Goal: Ask a question: Seek information or help from site administrators or community

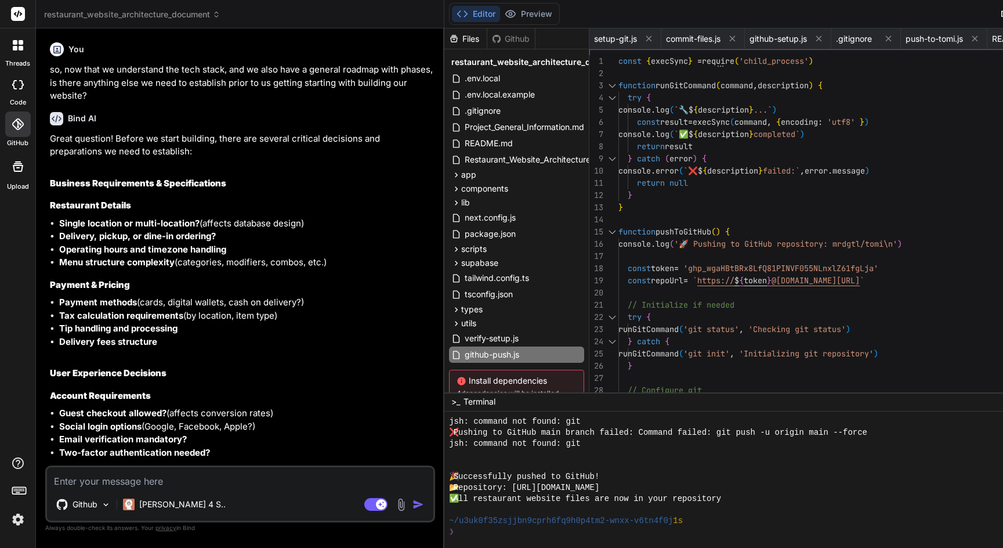
scroll to position [3418, 0]
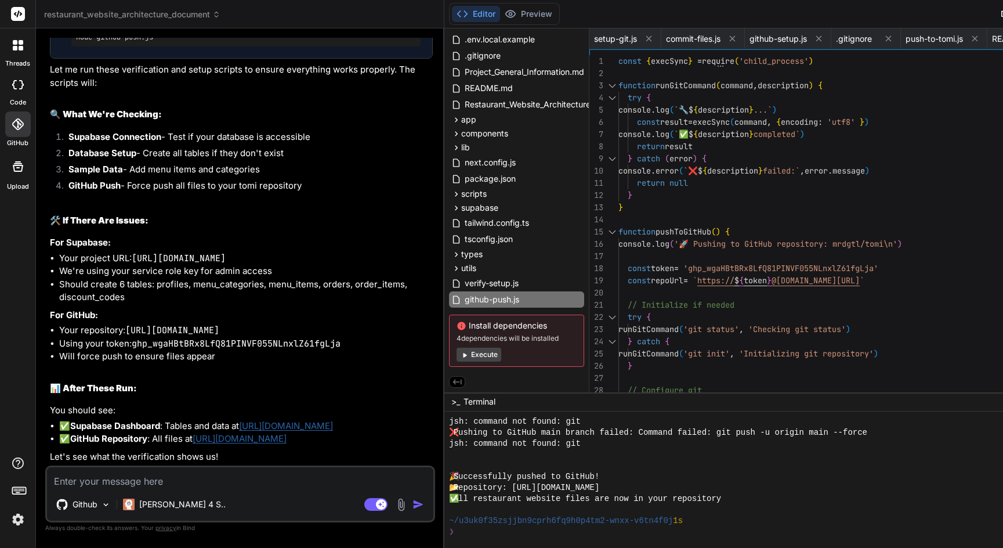
click at [120, 478] on textarea at bounding box center [240, 477] width 386 height 21
type textarea "I"
type textarea "x"
type textarea "I"
type textarea "x"
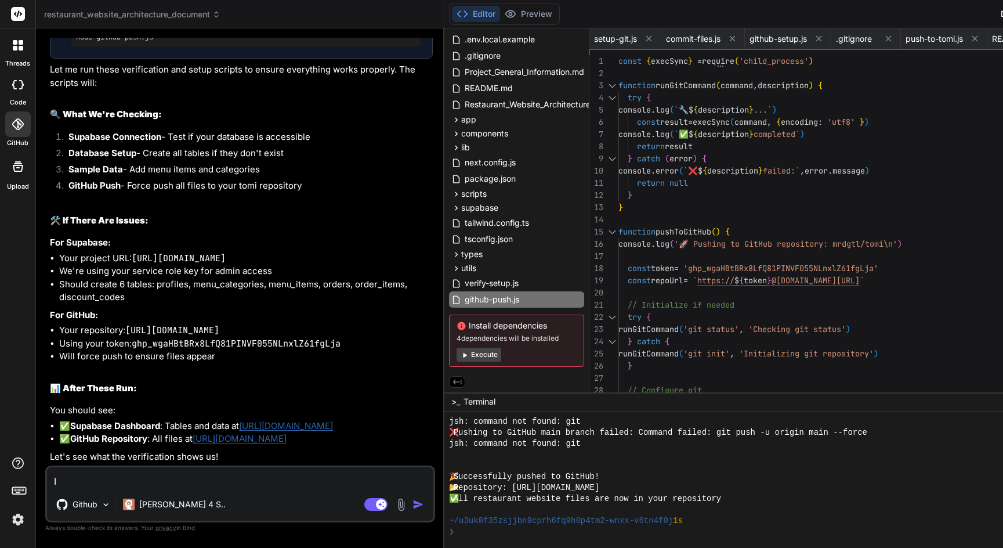
type textarea "I a"
type textarea "x"
type textarea "I am"
type textarea "x"
type textarea "I am"
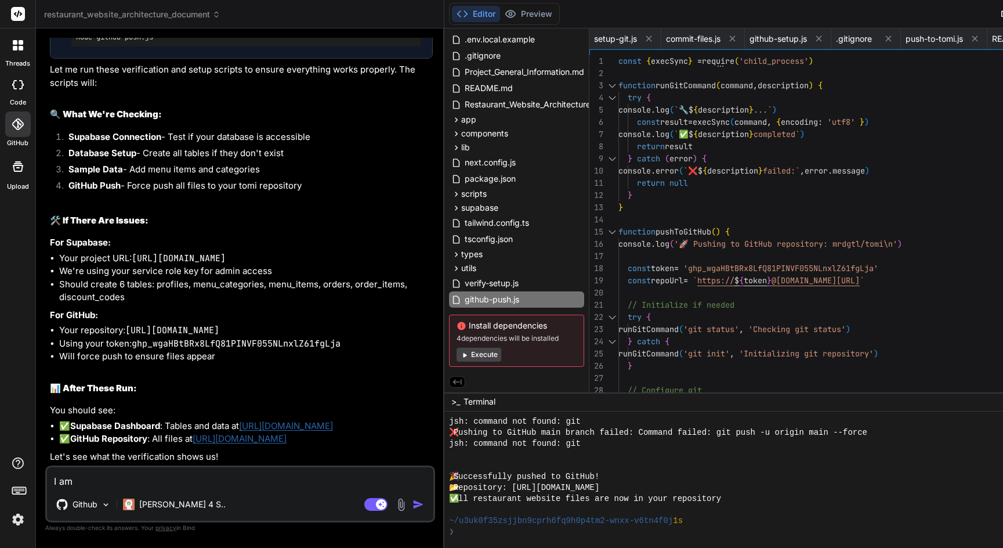
type textarea "x"
type textarea "I am u"
type textarea "x"
type textarea "I am un"
type textarea "x"
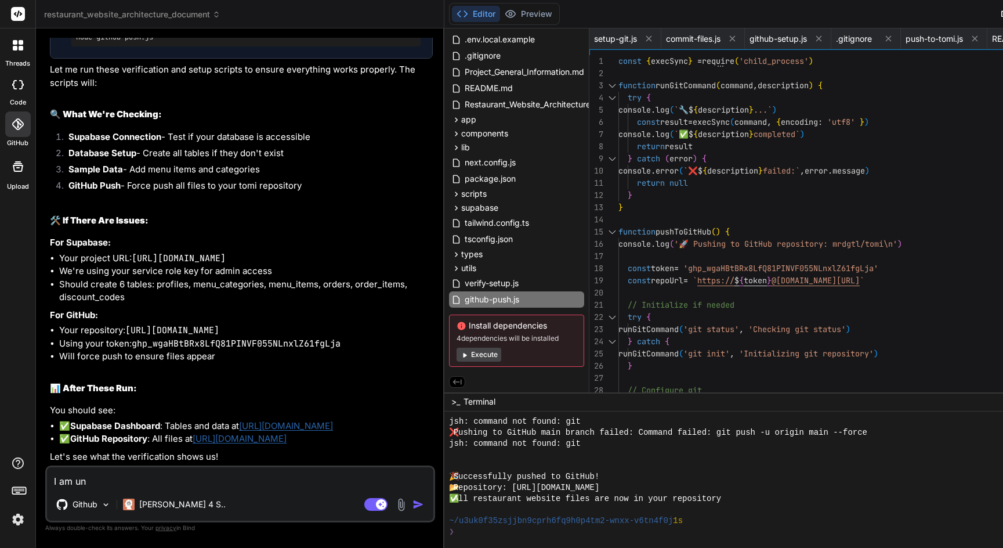
type textarea "I am una"
type textarea "x"
type textarea "I am unab"
type textarea "x"
type textarea "I am unabl"
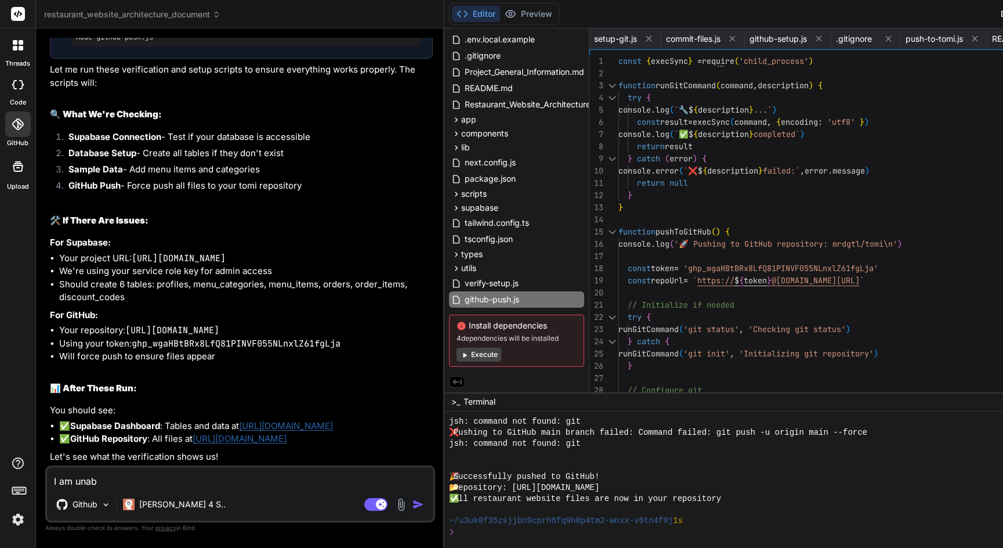
type textarea "x"
type textarea "I am unable"
type textarea "x"
type textarea "I am unable"
type textarea "x"
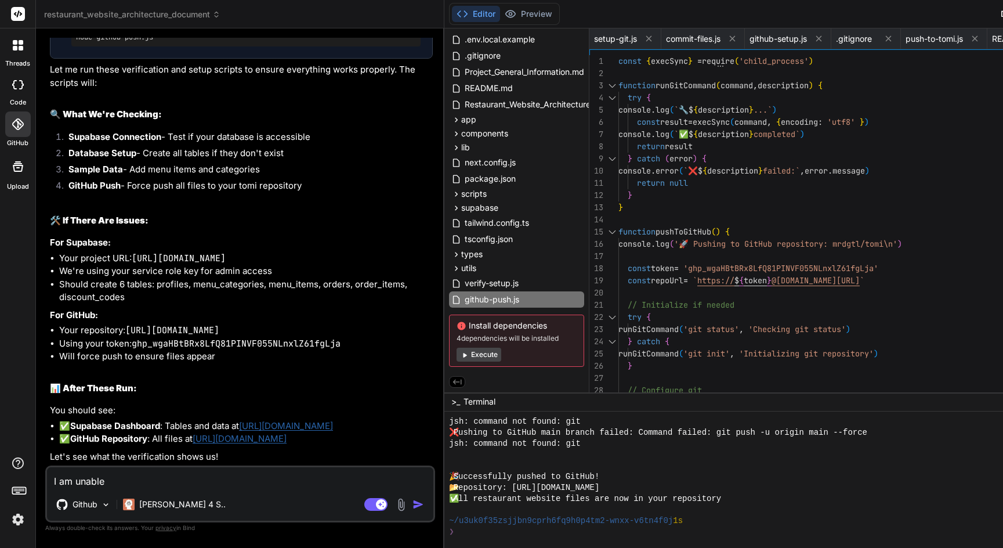
type textarea "I am unable t"
type textarea "x"
type textarea "I am unable to"
type textarea "x"
type textarea "I am unable to"
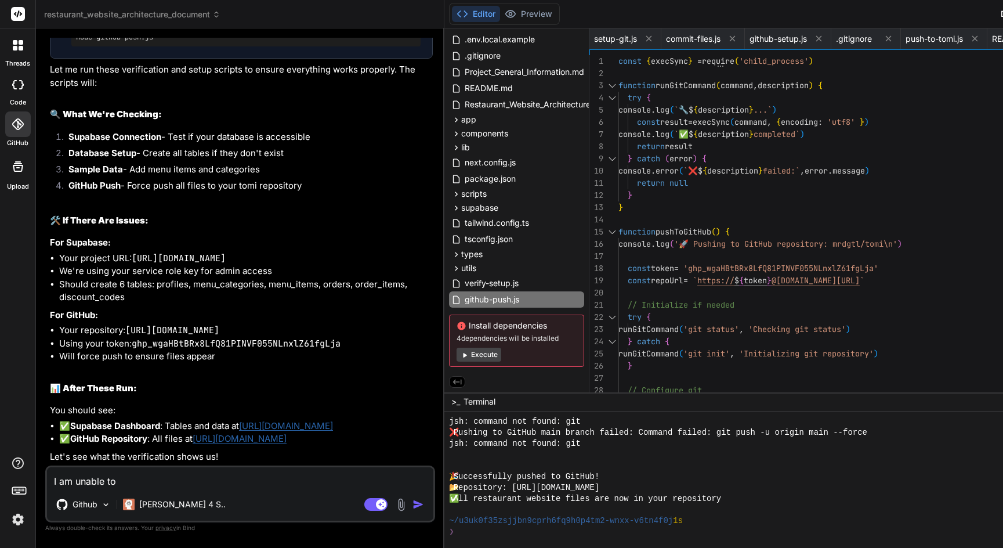
type textarea "x"
type textarea "I am unable to s"
type textarea "x"
type textarea "I am unable to se"
type textarea "x"
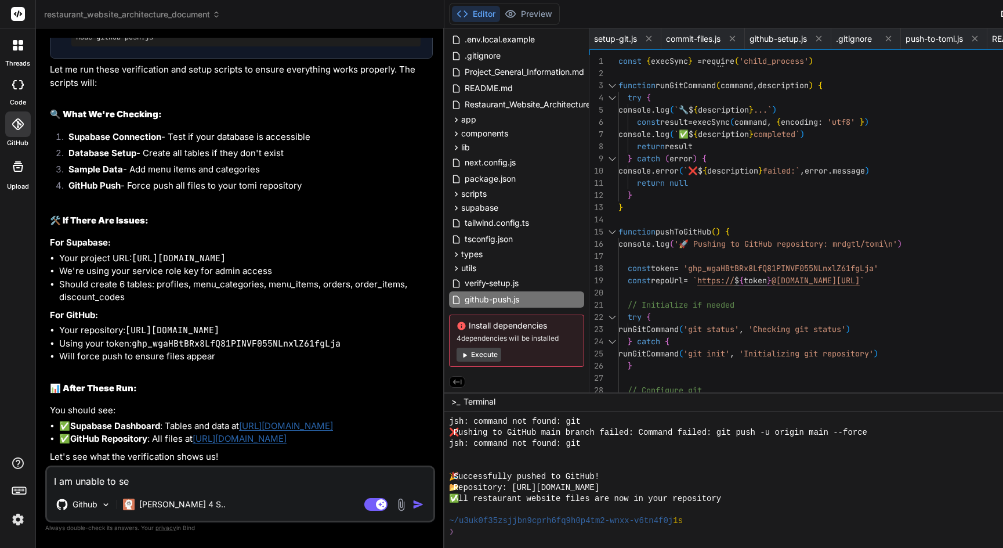
type textarea "I am unable to see"
type textarea "x"
type textarea "I am unable to see"
type textarea "x"
type textarea "I am unable to see t"
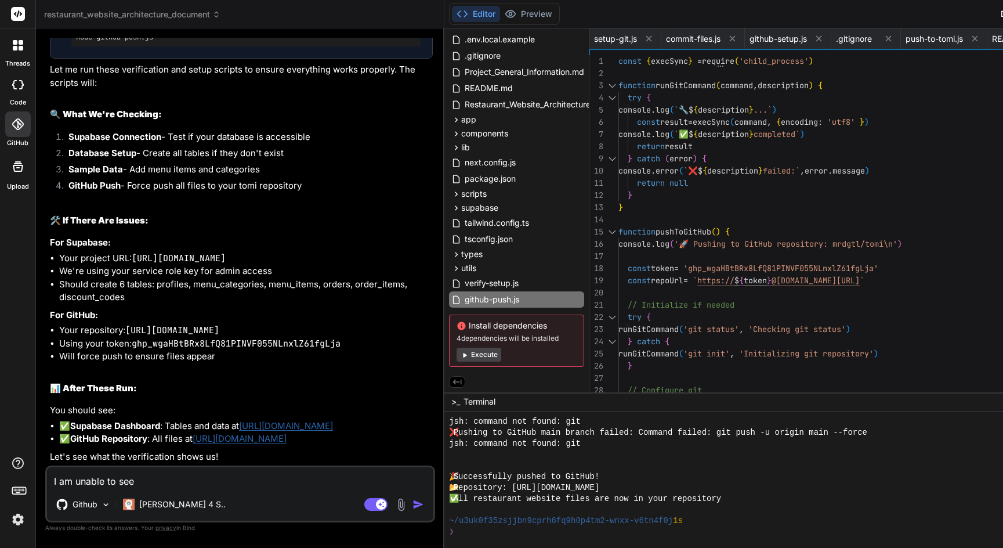
type textarea "x"
type textarea "I am unable to see th"
type textarea "x"
type textarea "I am unable to see the"
type textarea "x"
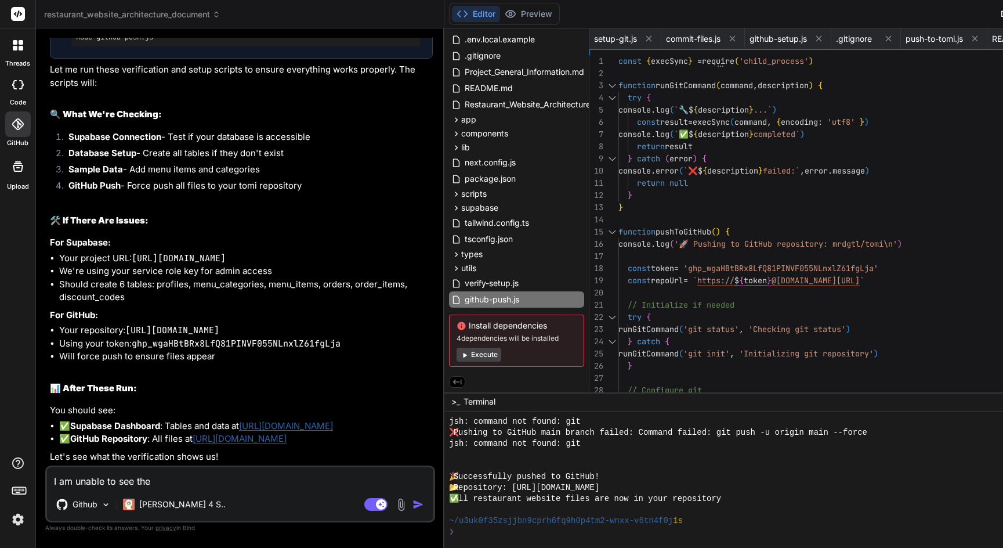
type textarea "I am unable to see the"
type textarea "x"
type textarea "I am unable to see the w"
type textarea "x"
type textarea "I am unable to see the we"
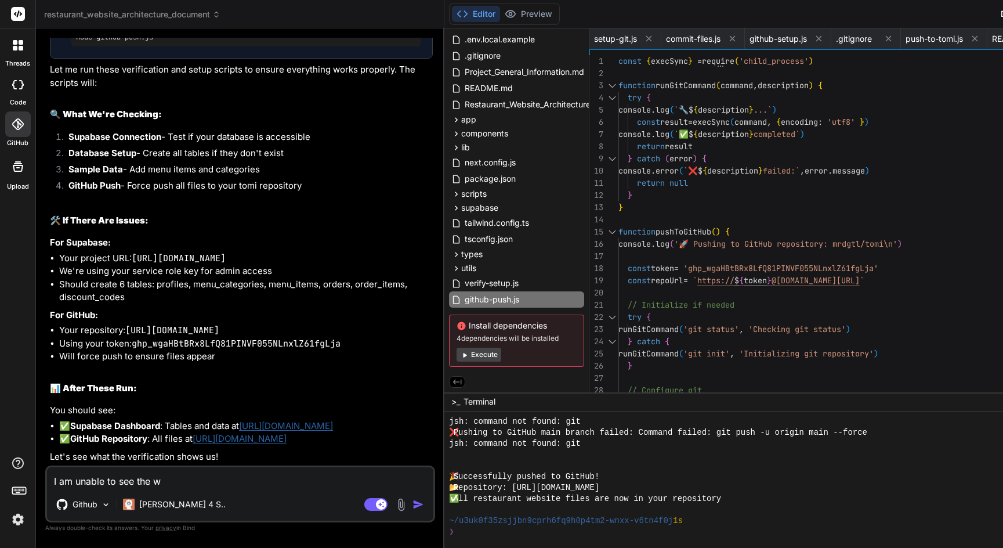
type textarea "x"
type textarea "I am unable to see the web"
type textarea "x"
type textarea "I am unable to see the webs"
type textarea "x"
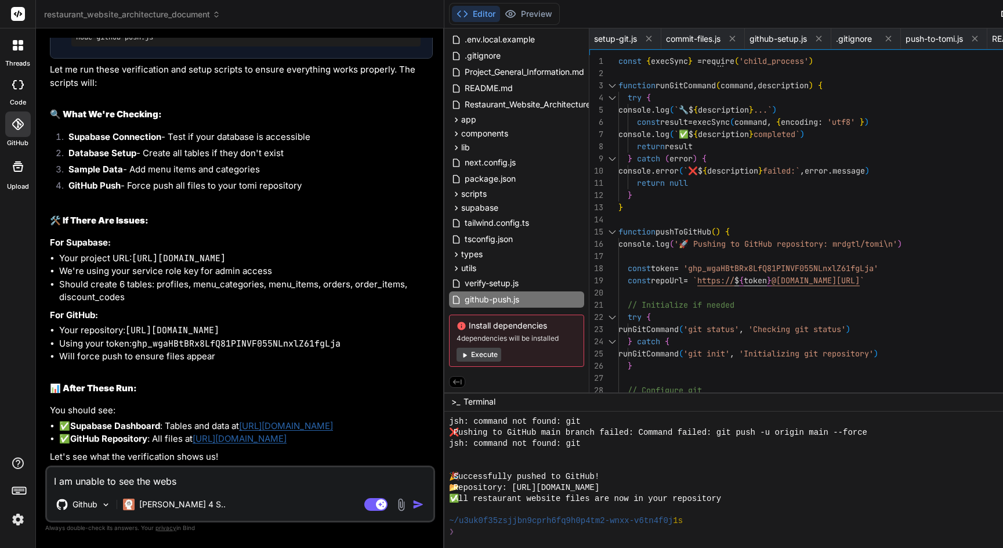
type textarea "I am unable to see the websi"
type textarea "x"
type textarea "I am unable to see the websit"
type textarea "x"
type textarea "I am unable to see the website"
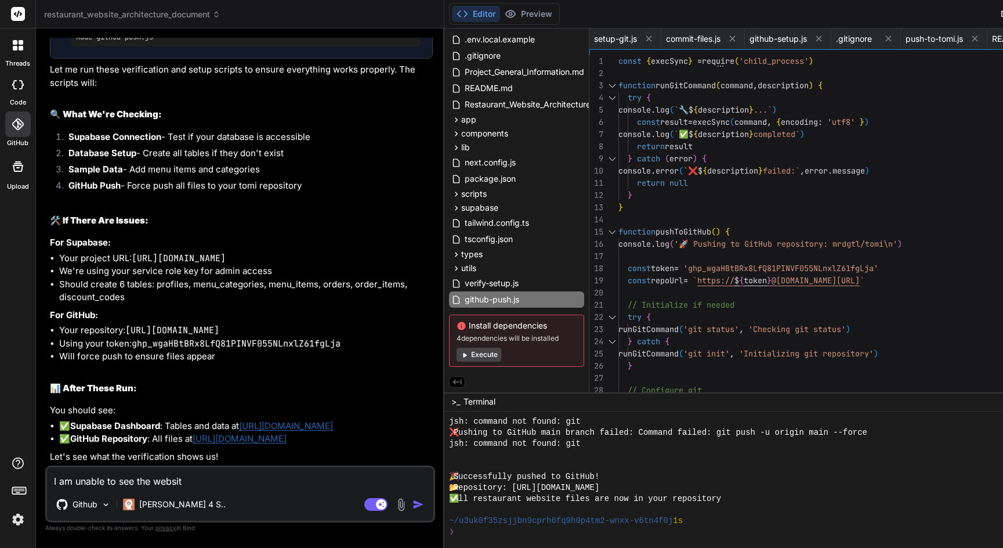
type textarea "x"
type textarea "I am unable to see the website"
type textarea "x"
type textarea "I am unable to see the website w"
type textarea "x"
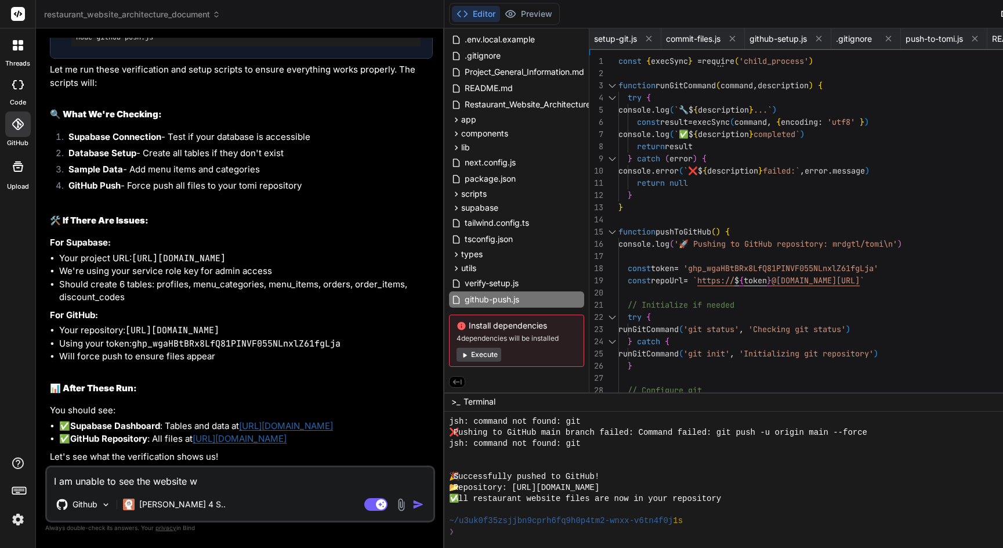
type textarea "I am unable to see the website wo"
type textarea "x"
type textarea "I am unable to see the website wor"
type textarea "x"
type textarea "I am unable to see the website work"
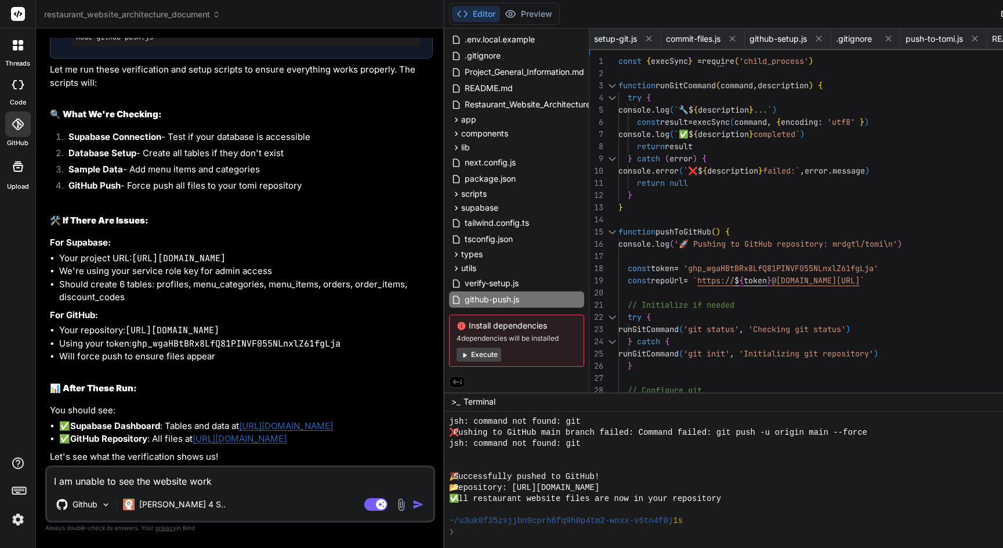
type textarea "x"
type textarea "I am unable to see the website worki"
type textarea "x"
type textarea "I am unable to see the website workin"
type textarea "x"
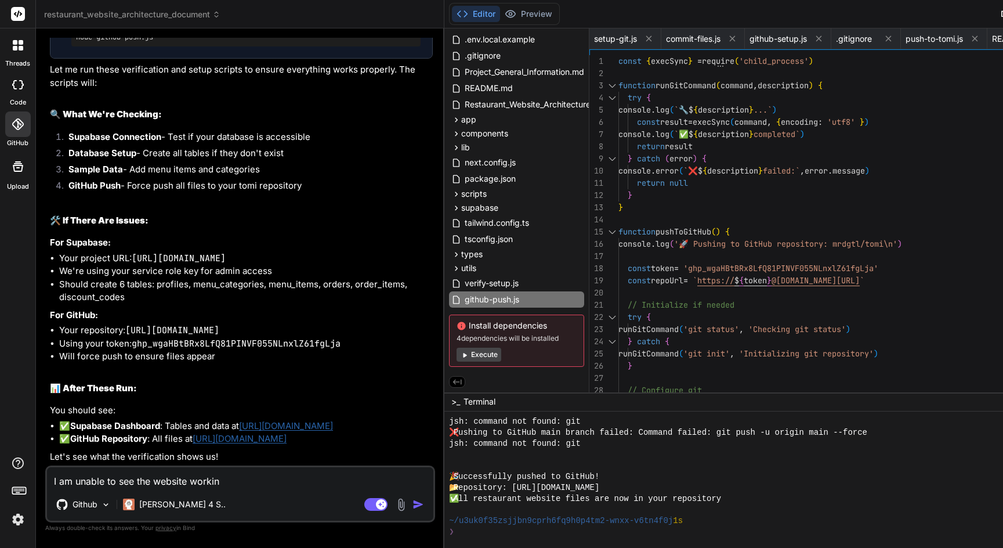
type textarea "I am unable to see the website working"
type textarea "x"
type textarea "I am unable to see the website working,"
type textarea "x"
type textarea "I am unable to see the website working,"
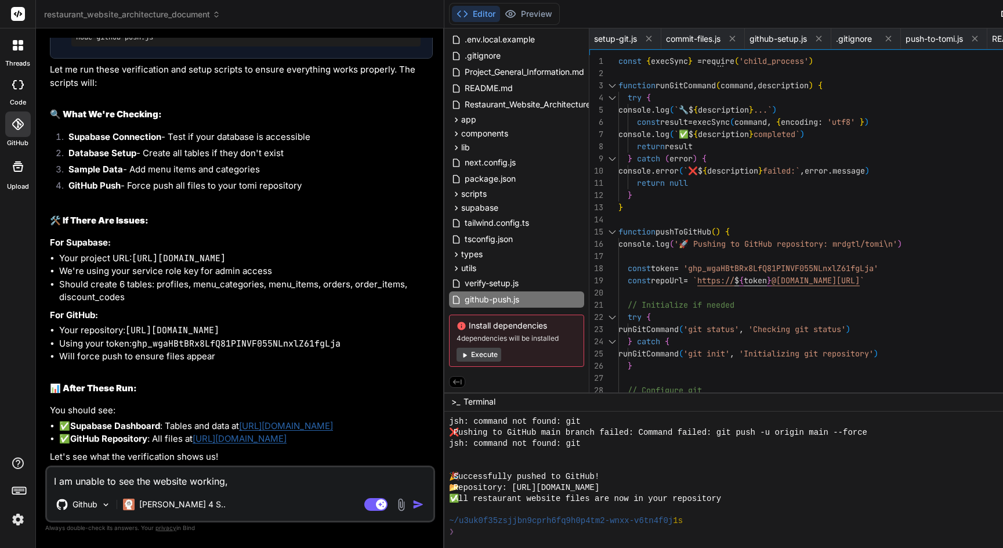
type textarea "x"
type textarea "I am unable to see the website working, c"
type textarea "x"
type textarea "I am unable to see the website working, ca"
type textarea "x"
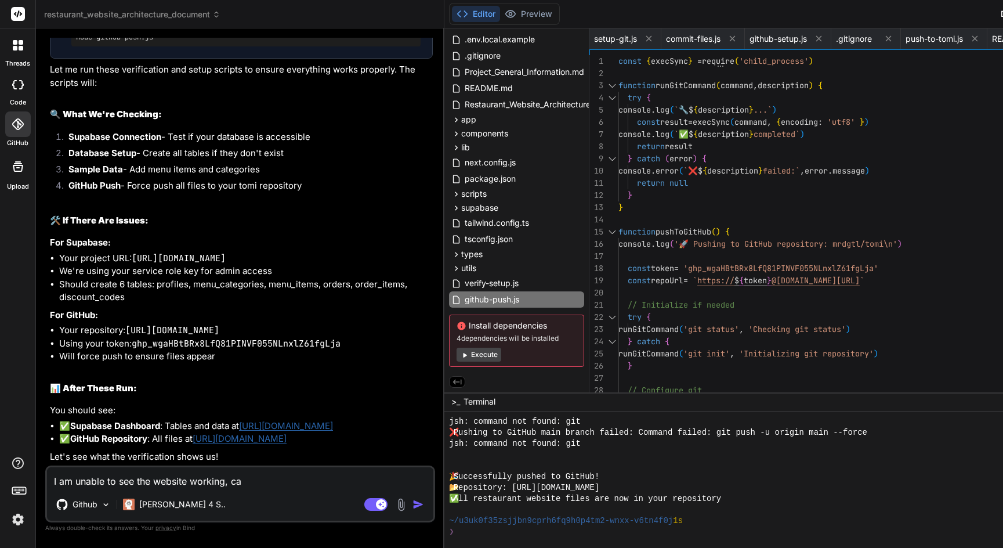
type textarea "I am unable to see the website working, can"
type textarea "x"
type textarea "I am unable to see the website working, can"
type textarea "x"
type textarea "I am unable to see the website working, can y"
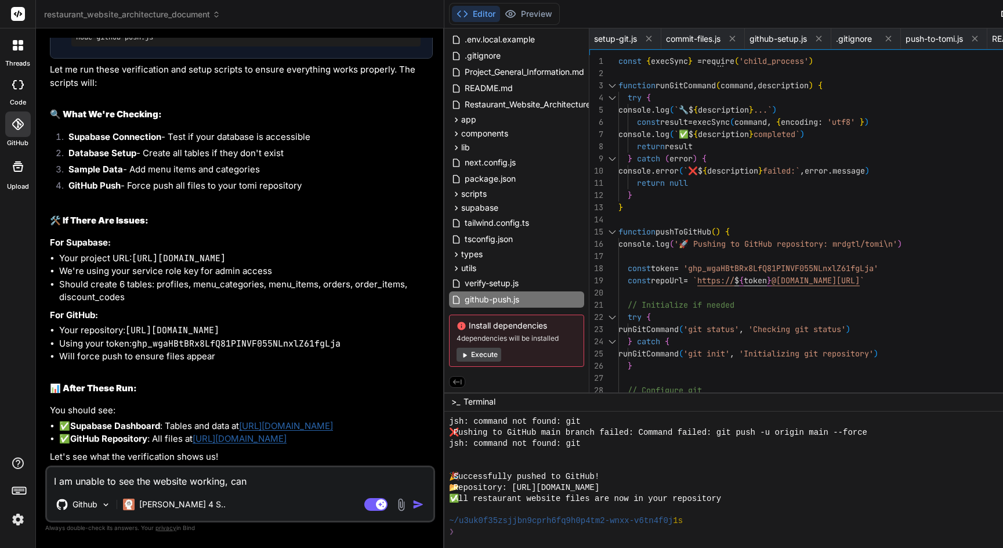
type textarea "x"
type textarea "I am unable to see the website working, can yo"
type textarea "x"
type textarea "I am unable to see the website working, can you"
type textarea "x"
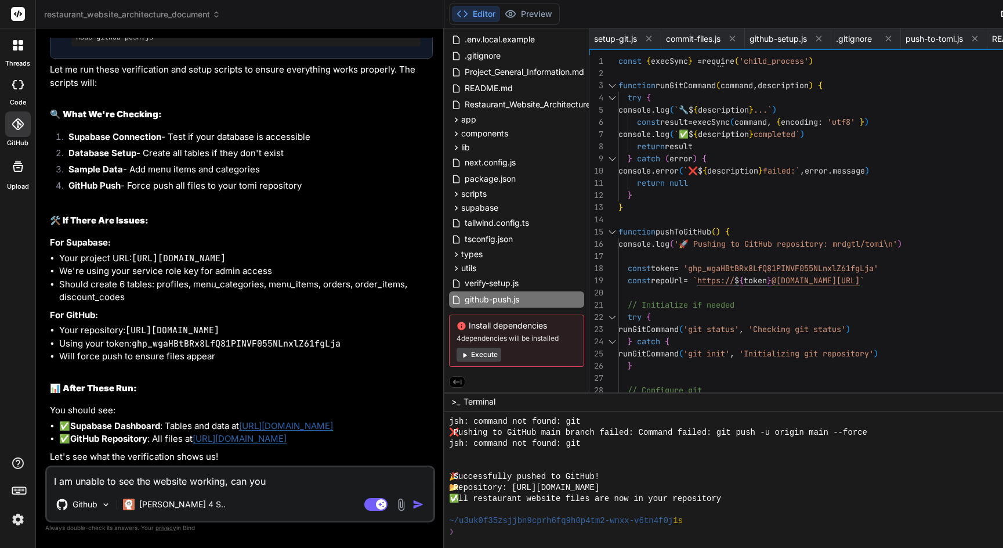
type textarea "I am unable to see the website working, can you"
type textarea "x"
type textarea "I am unable to see the website working, can you c"
type textarea "x"
type textarea "I am unable to see the website working, can you ch"
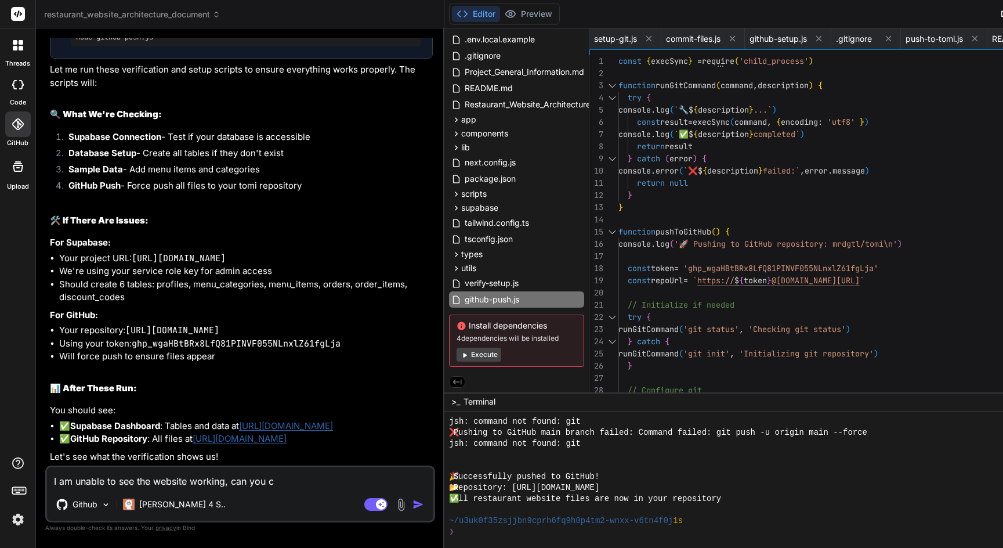
type textarea "x"
type textarea "I am unable to see the website working, can you che"
type textarea "x"
type textarea "I am unable to see the website working, can you chec"
type textarea "x"
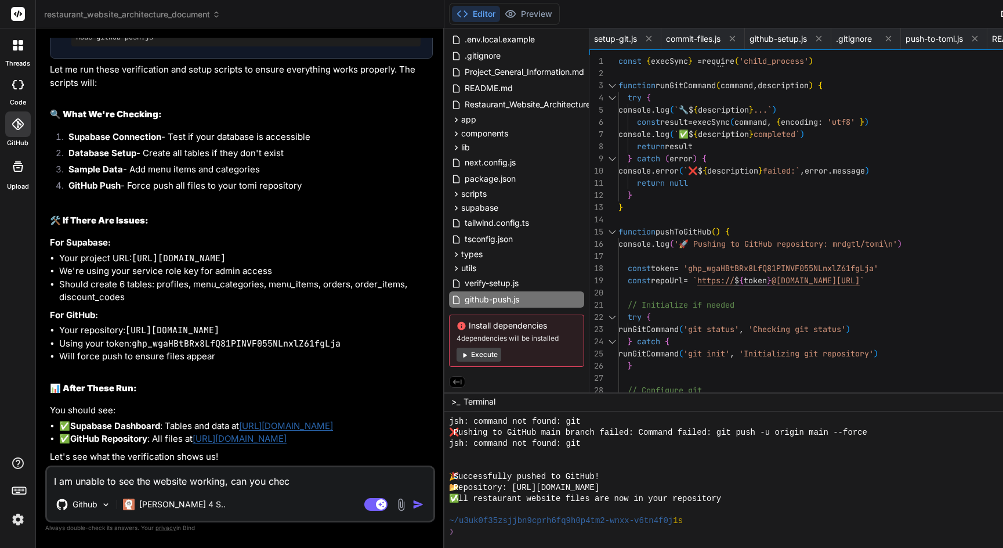
type textarea "I am unable to see the website working, can you check"
type textarea "x"
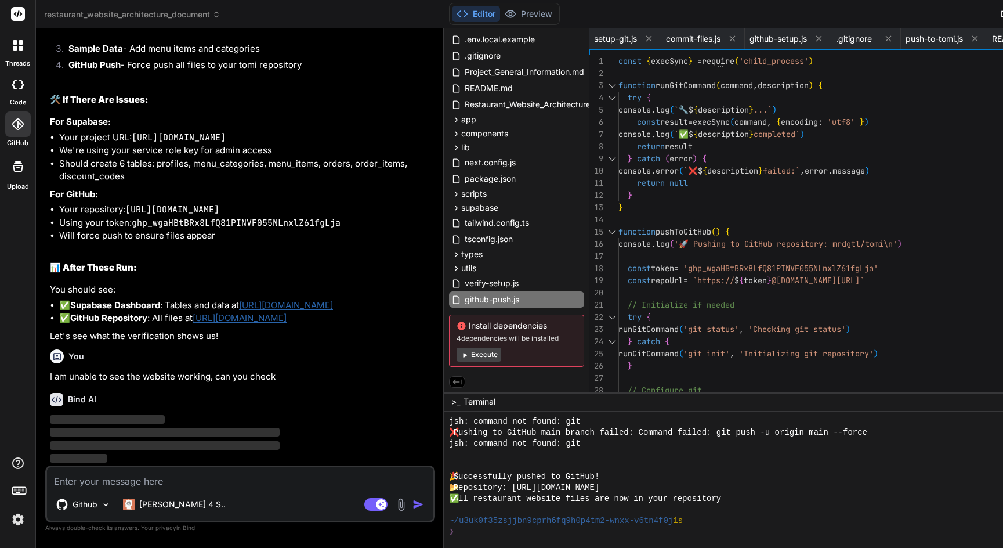
scroll to position [8331, 0]
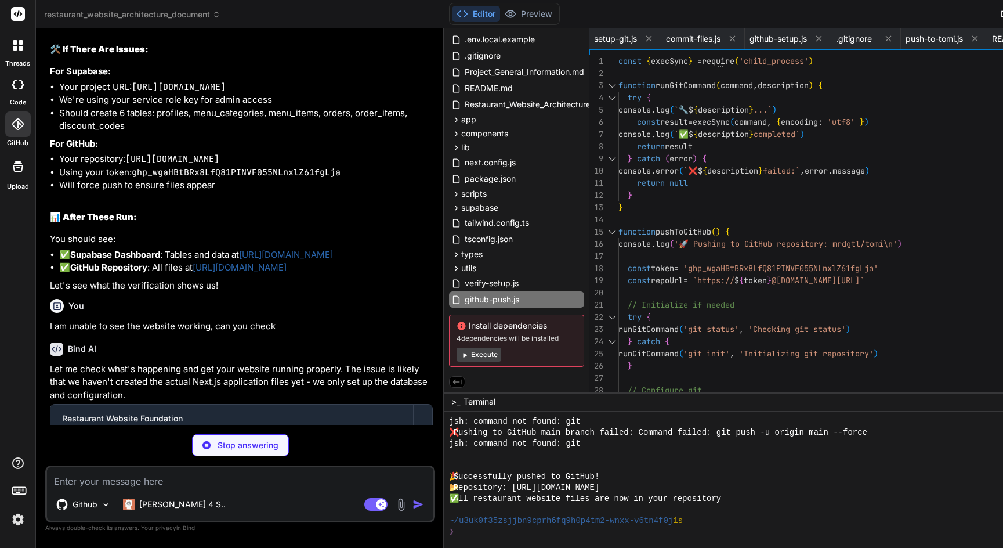
type textarea "x"
type textarea "NEXT_PUBLIC_SUPABASE_ANON_KEY: [DOMAIN_NAME]_PUBLIC_SUPABASE_ANON_KEY, }, } mod…"
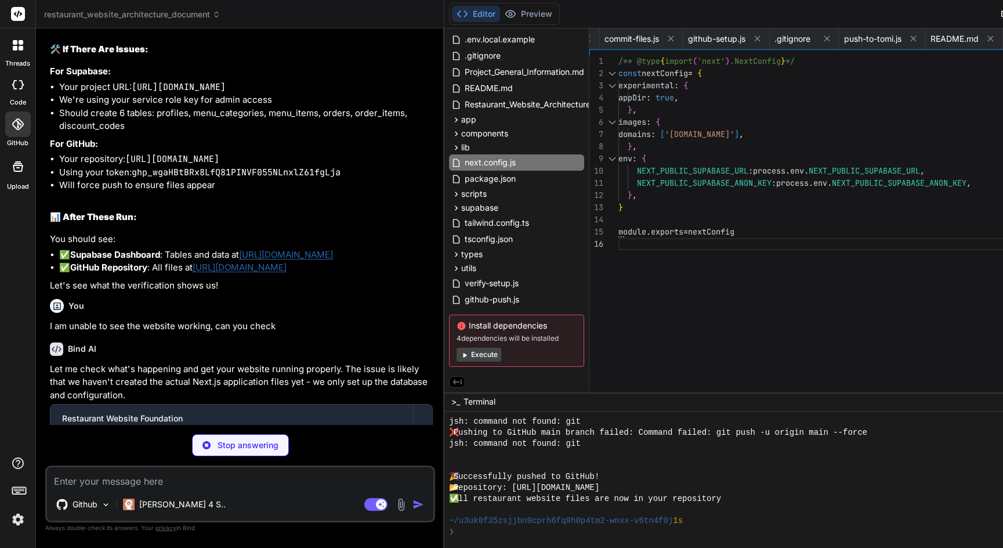
type textarea "x"
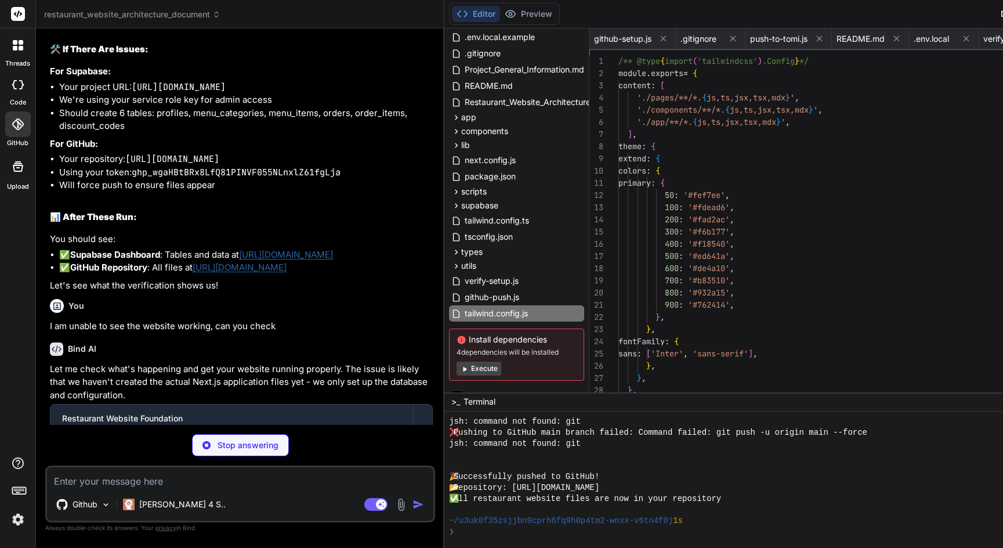
type textarea "x"
type textarea "module.exports = { plugins: { tailwindcss: {}, autoprefixer: {}, }, }"
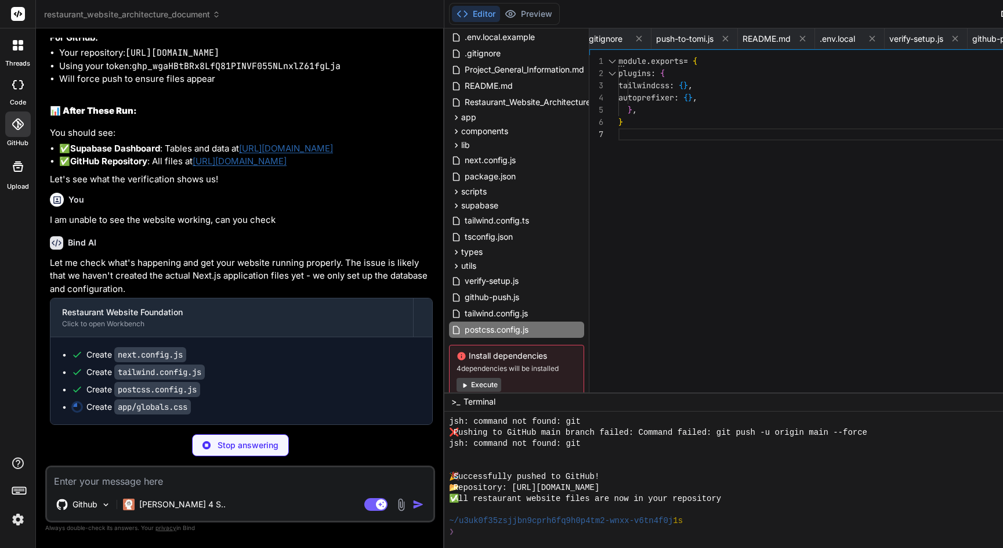
scroll to position [8475, 0]
type textarea "x"
type textarea "top: 6px; }"
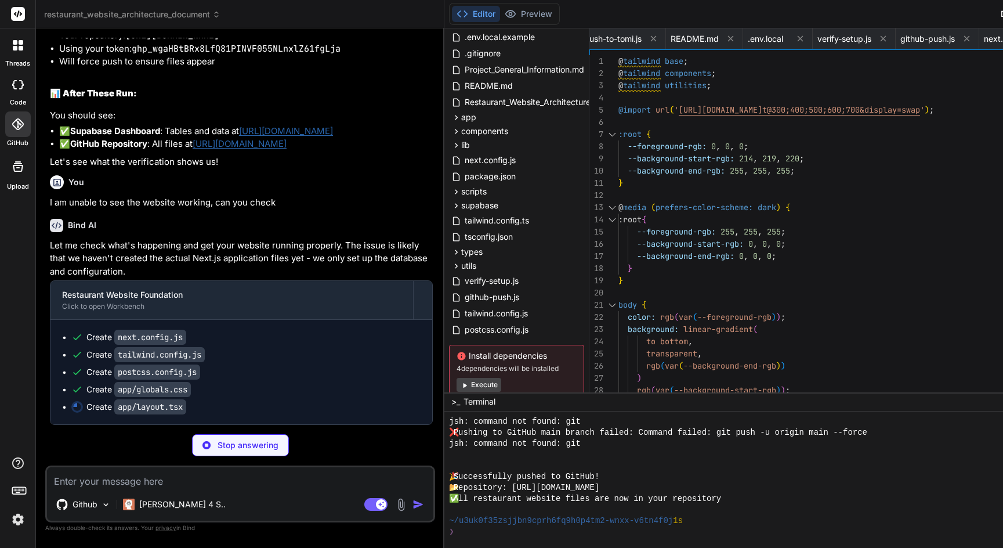
type textarea "x"
type textarea "</html> ) }"
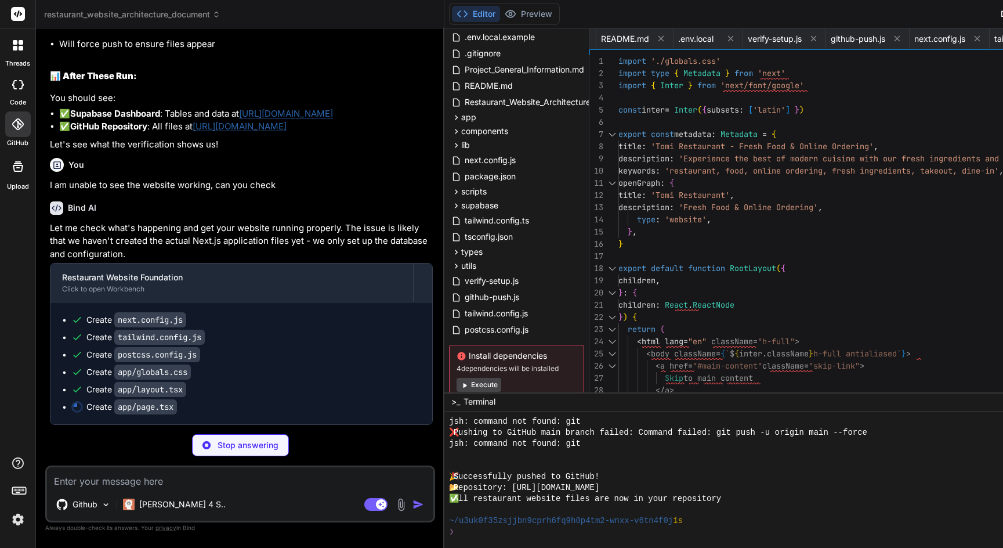
scroll to position [8510, 0]
type textarea "x"
type textarea ") }"
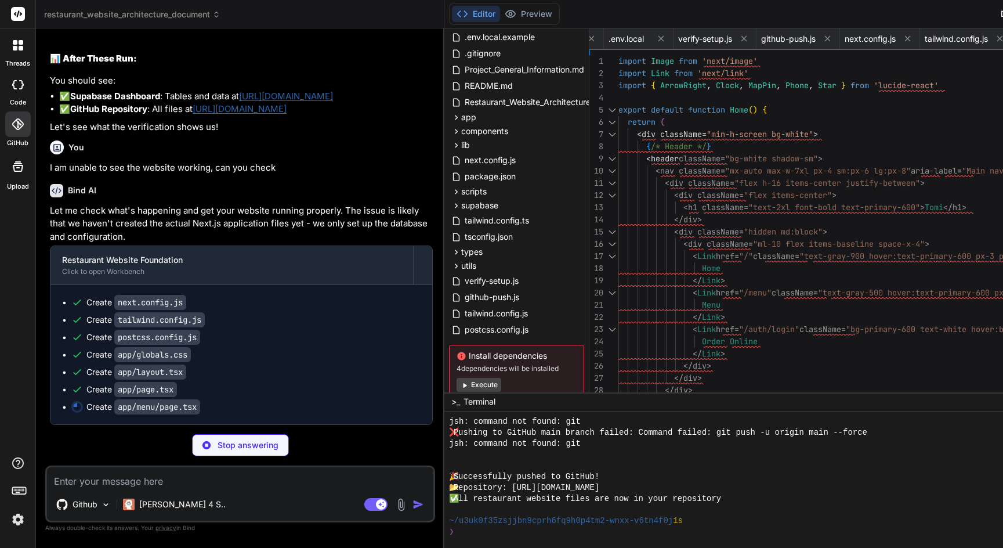
type textarea "x"
type textarea "</div> </main> </div> ) }"
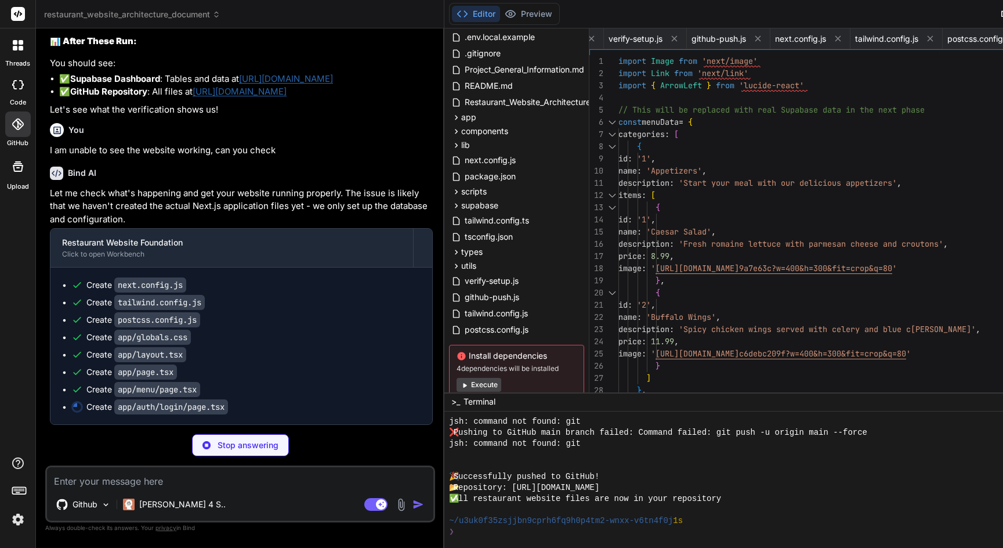
type textarea "x"
type textarea "</Link> </div> </div> </div> </div> ) }"
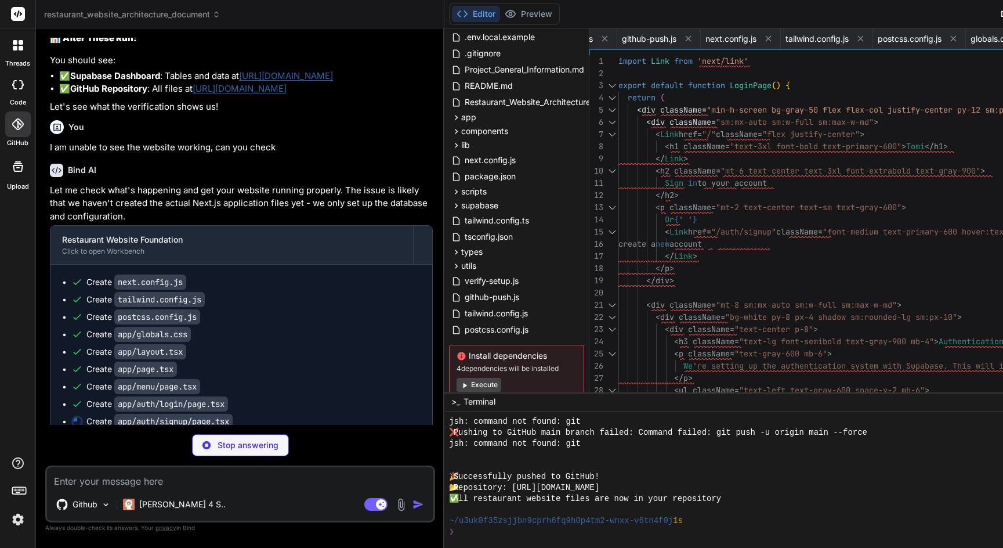
type textarea "x"
type textarea "}"
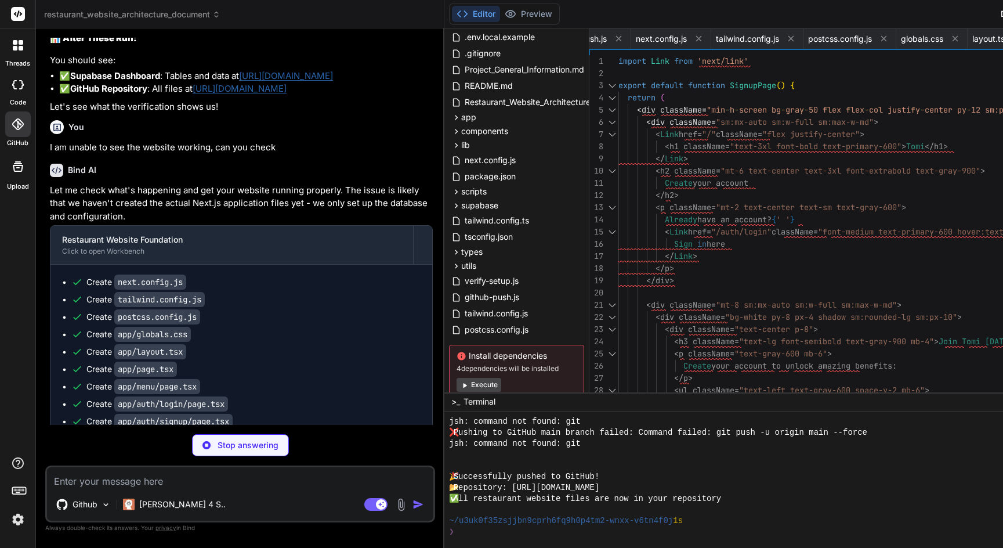
type textarea "x"
type textarea "process.env.SUPABASE_SERVICE_ROLE_KEY! )"
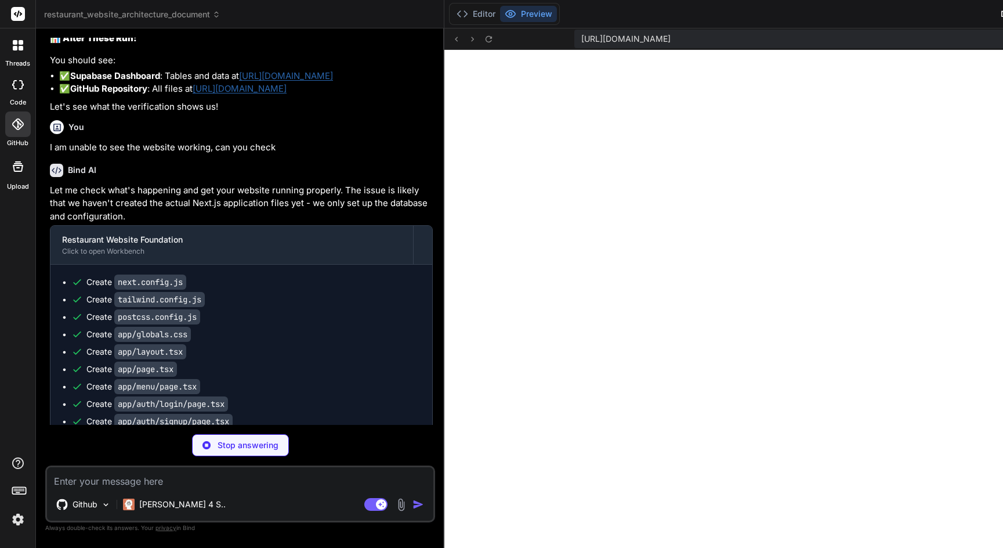
scroll to position [5557, 0]
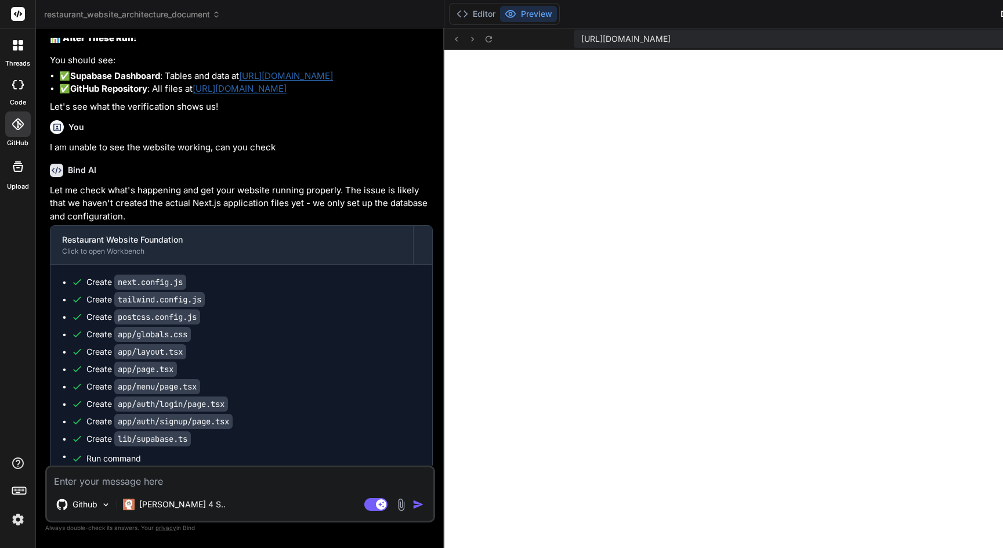
type textarea "x"
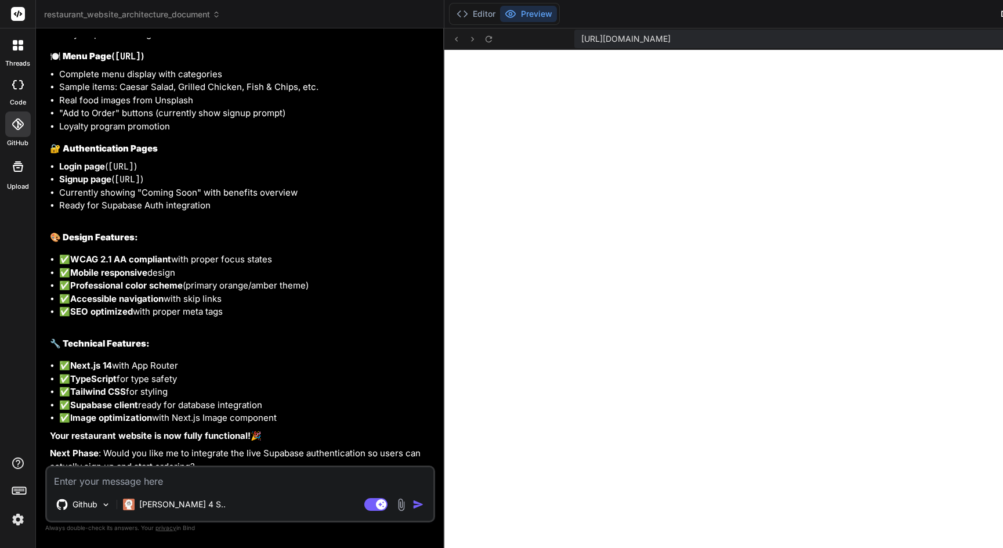
scroll to position [9201, 0]
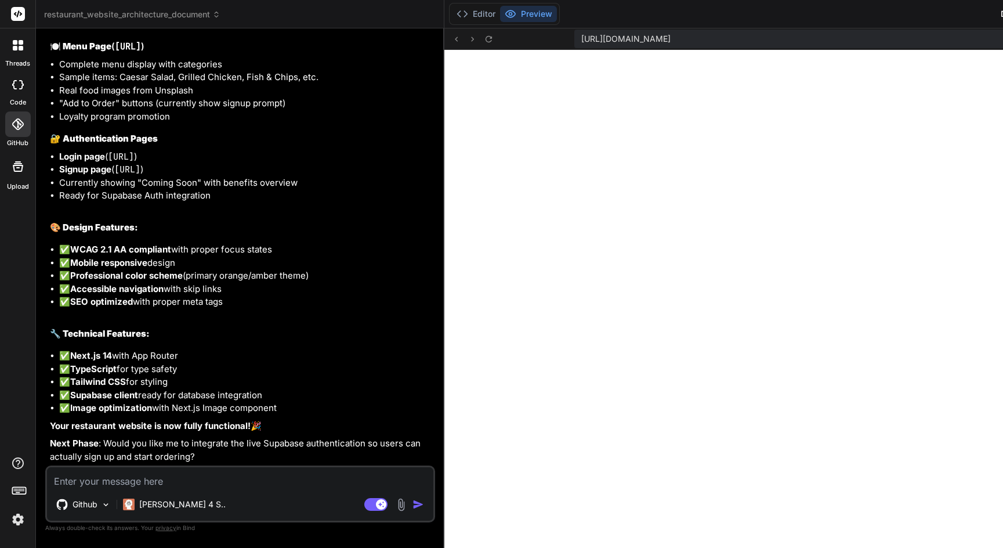
click at [186, 484] on textarea at bounding box center [240, 477] width 386 height 21
type textarea "I"
type textarea "x"
type textarea "I"
type textarea "x"
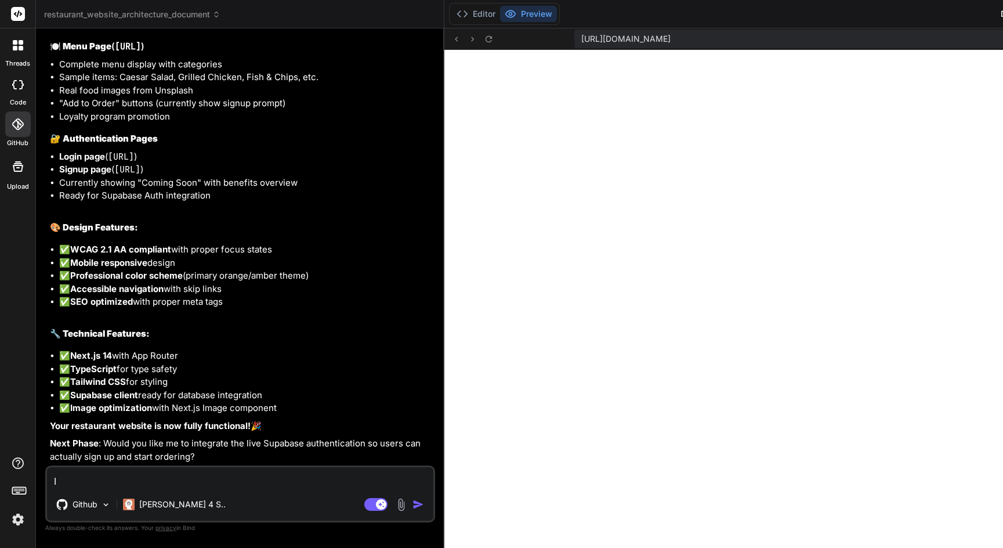
type textarea "I a"
type textarea "x"
type textarea "I am"
type textarea "x"
type textarea "I am"
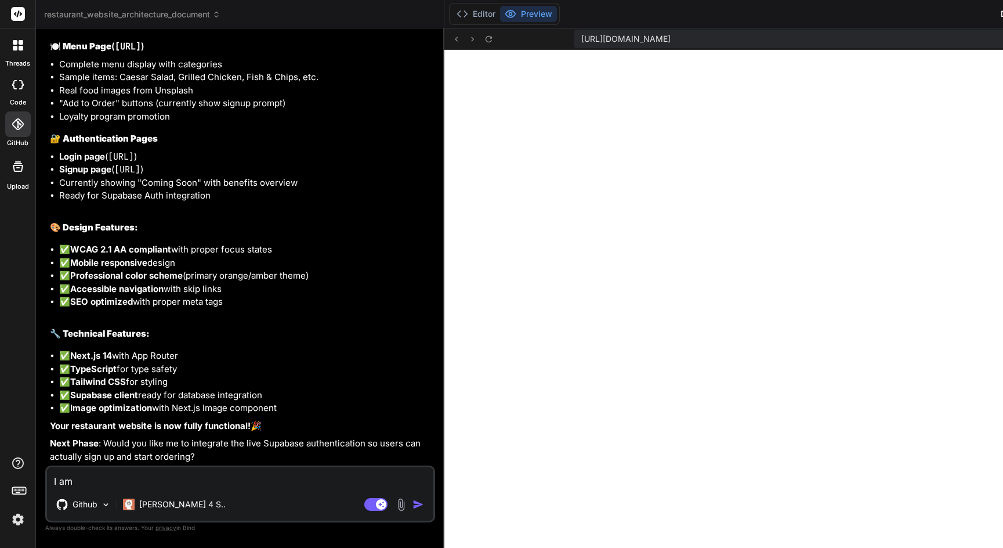
type textarea "x"
type textarea "I am s"
type textarea "x"
type textarea "I am st"
type textarea "x"
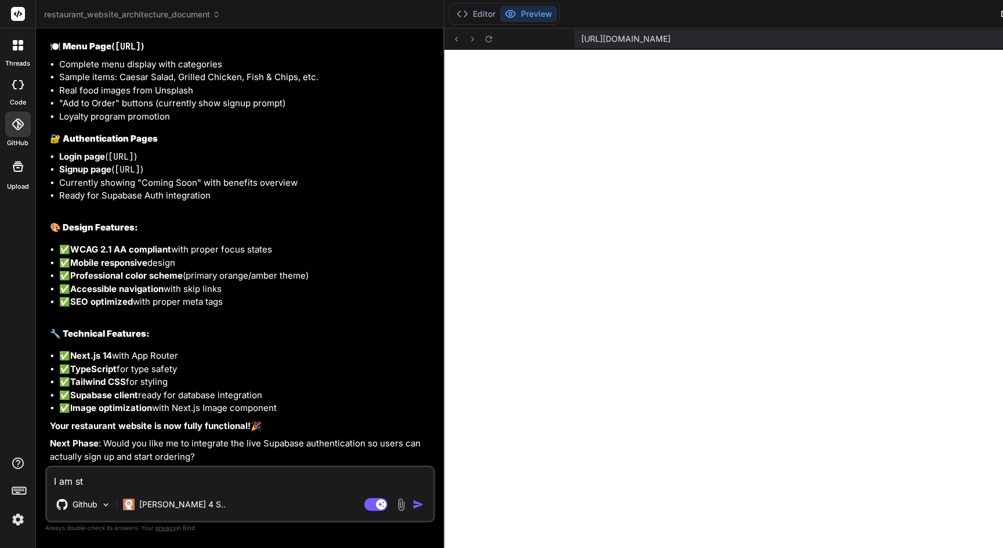
type textarea "I am sti"
type textarea "x"
type textarea "I am stil"
type textarea "x"
type textarea "I am still"
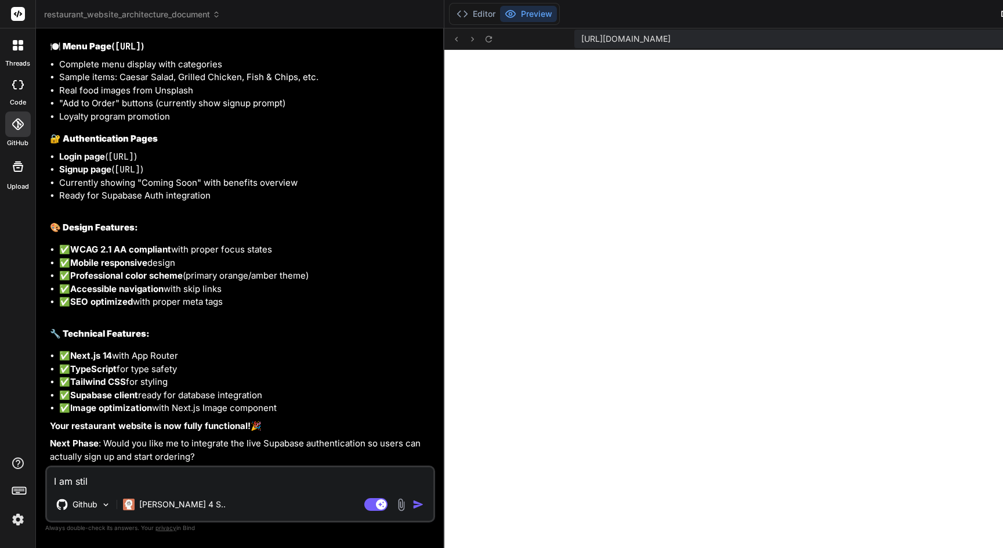
type textarea "x"
type textarea "I am still"
type textarea "x"
type textarea "I am still u"
type textarea "x"
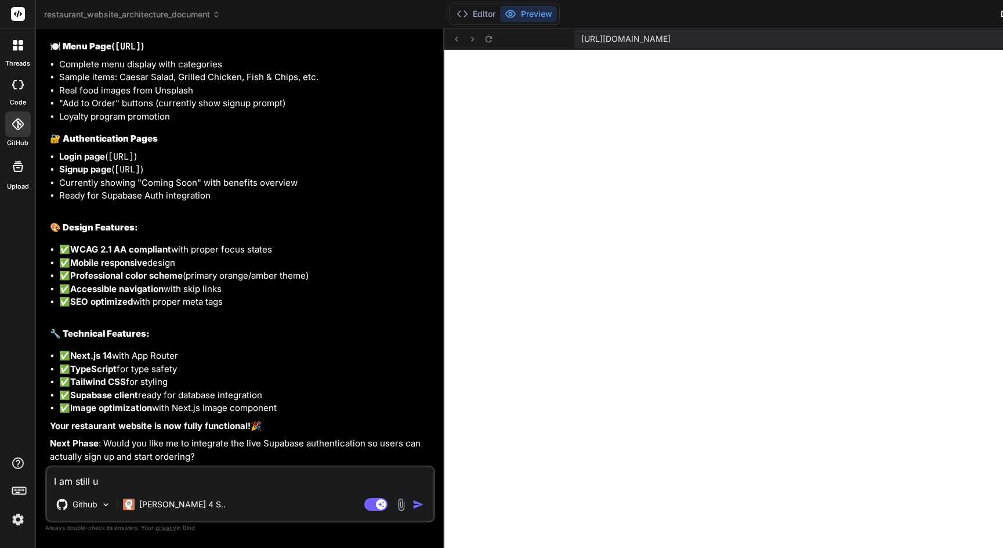
type textarea "I am still un"
type textarea "x"
type textarea "I am still una"
type textarea "x"
type textarea "I am still unab"
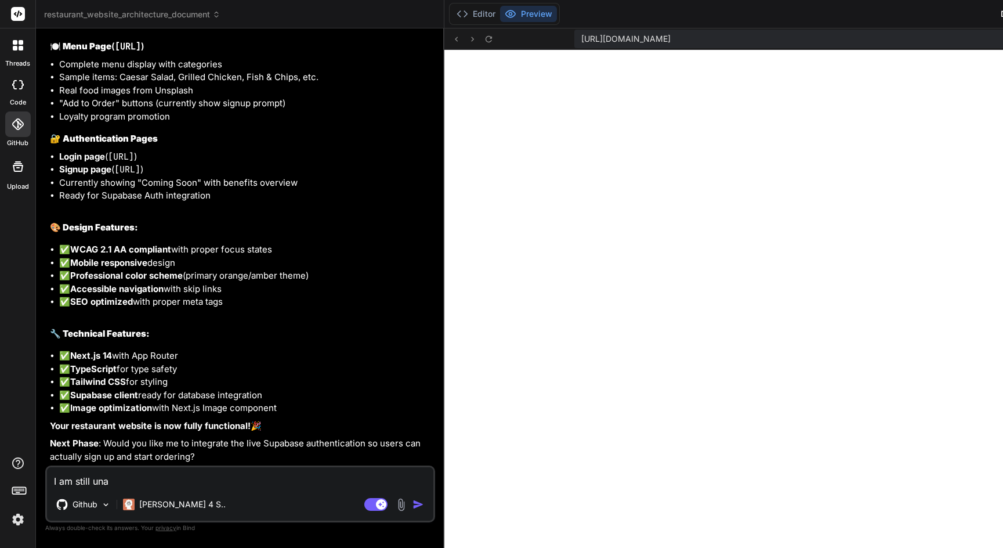
type textarea "x"
type textarea "I am still unabl"
type textarea "x"
type textarea "I am still unable"
type textarea "x"
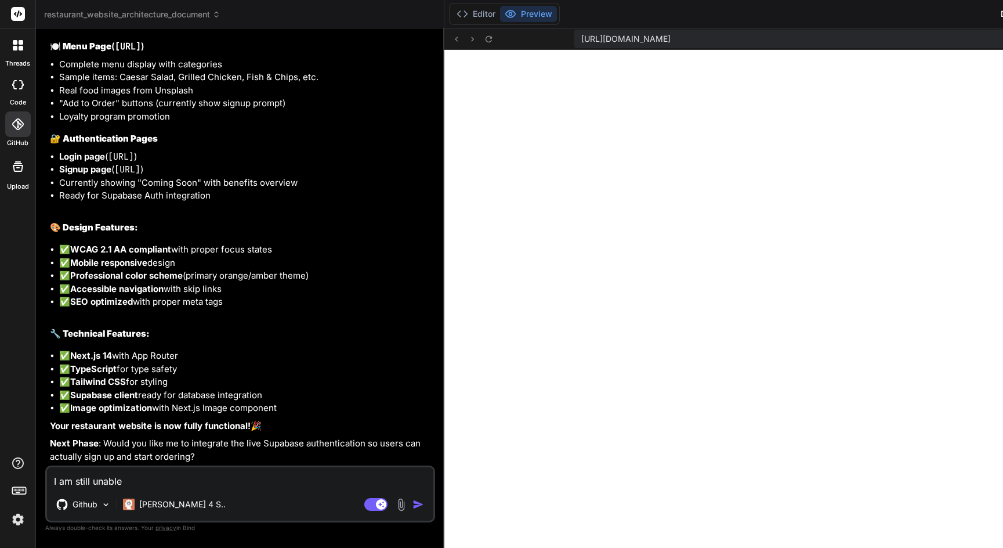
type textarea "I am still unable"
type textarea "x"
type textarea "I am still unable t"
type textarea "x"
type textarea "I am still unable to"
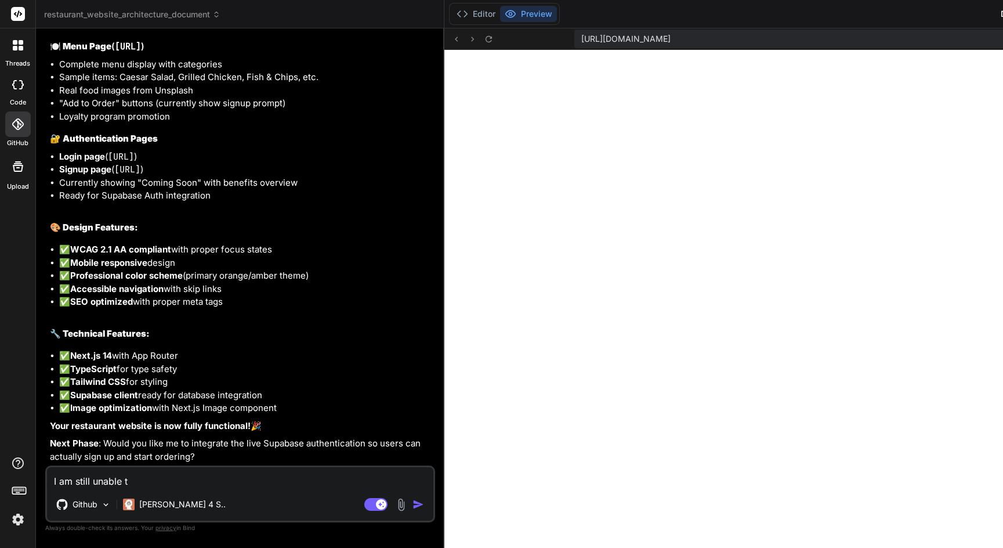
type textarea "x"
type textarea "I am still unable to"
type textarea "x"
type textarea "I am still unable to s"
type textarea "x"
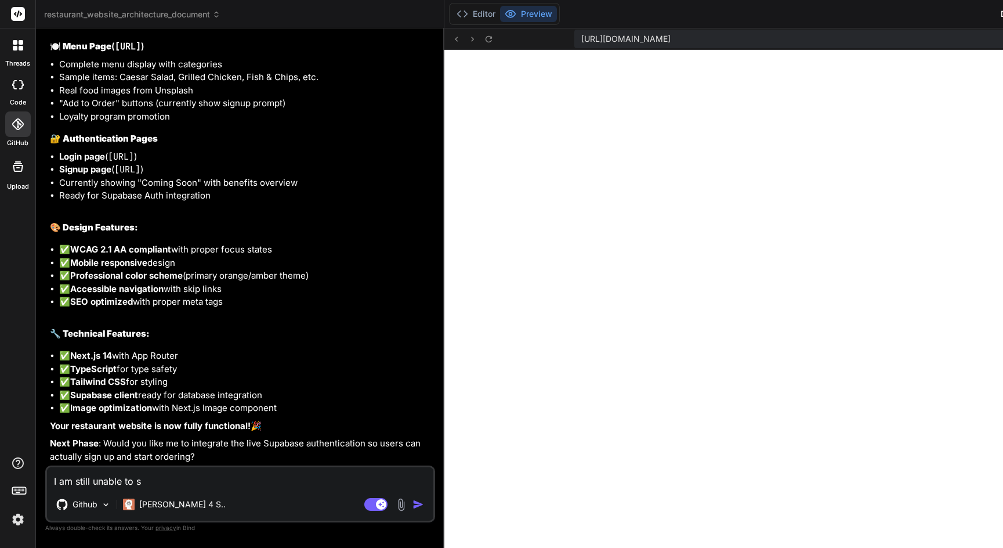
type textarea "I am still unable to se"
type textarea "x"
type textarea "I am still unable to see"
type textarea "x"
type textarea "I am still unable to see"
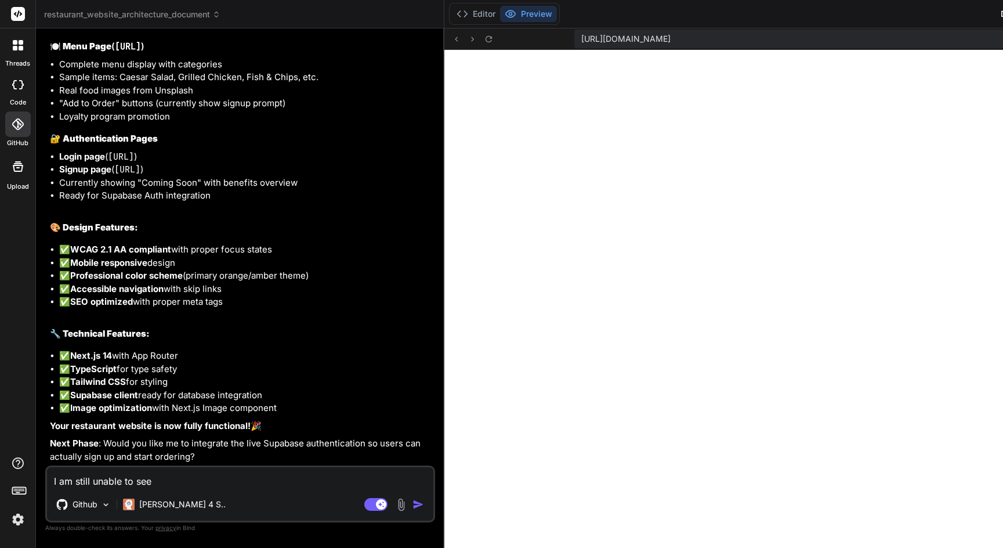
type textarea "x"
type textarea "I am still unable to see t"
type textarea "x"
type textarea "I am still unable to see th"
type textarea "x"
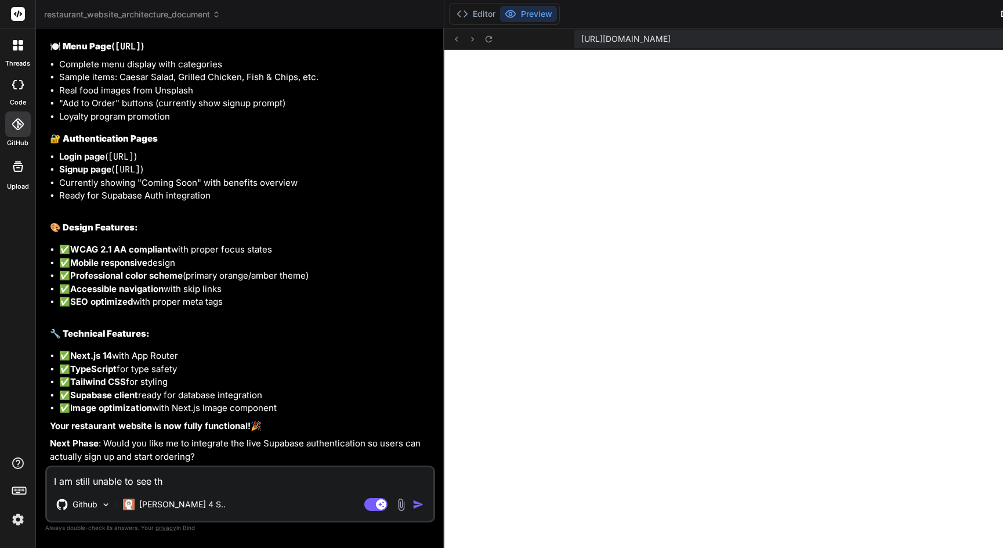
type textarea "I am still unable to see the"
type textarea "x"
type textarea "I am still unable to see the"
type textarea "x"
type textarea "I am still unable to see the s"
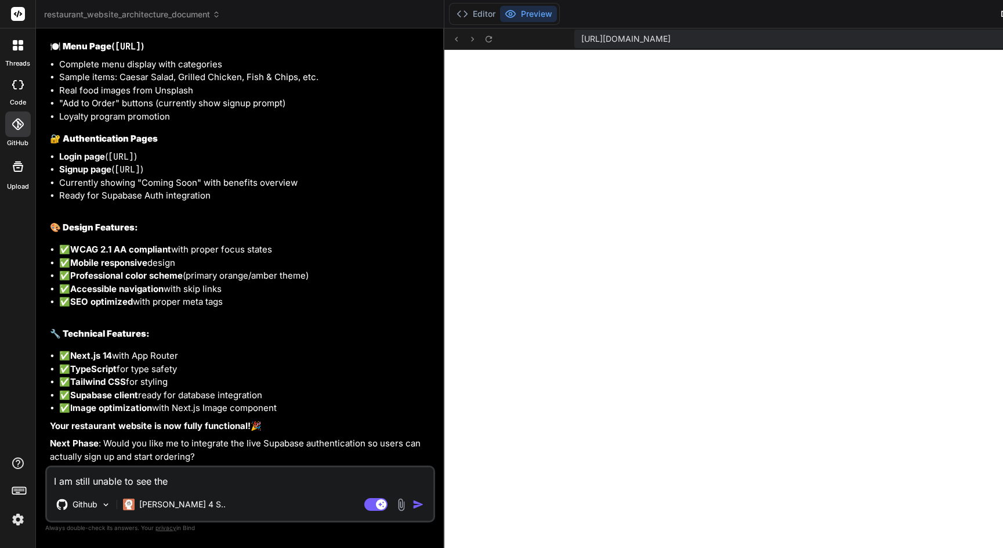
type textarea "x"
type textarea "I am still unable to see the si"
type textarea "x"
type textarea "I am still unable to see the sit"
type textarea "x"
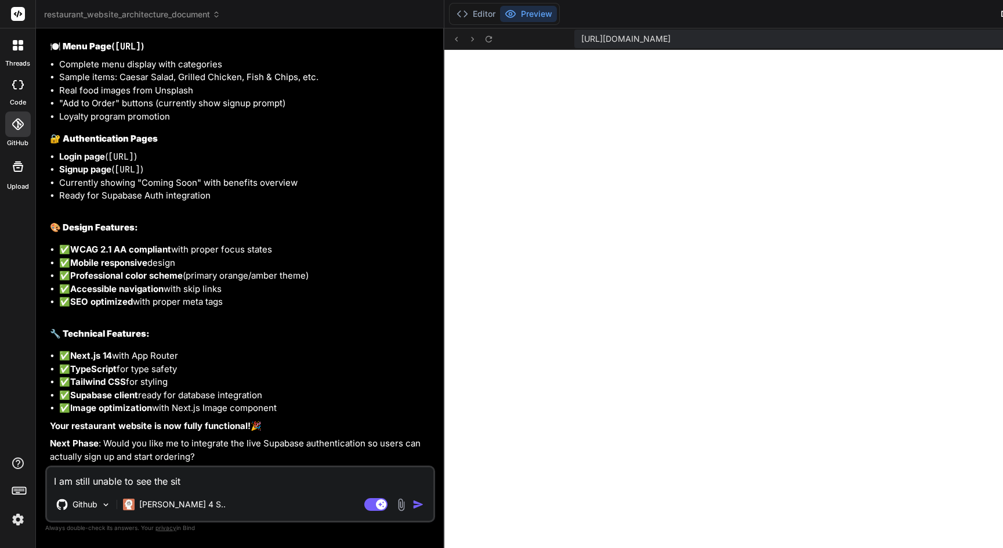
type textarea "I am still unable to see the site"
type textarea "x"
type textarea "I am still unable to see the site"
type textarea "x"
type textarea "I am still unable to see the site o"
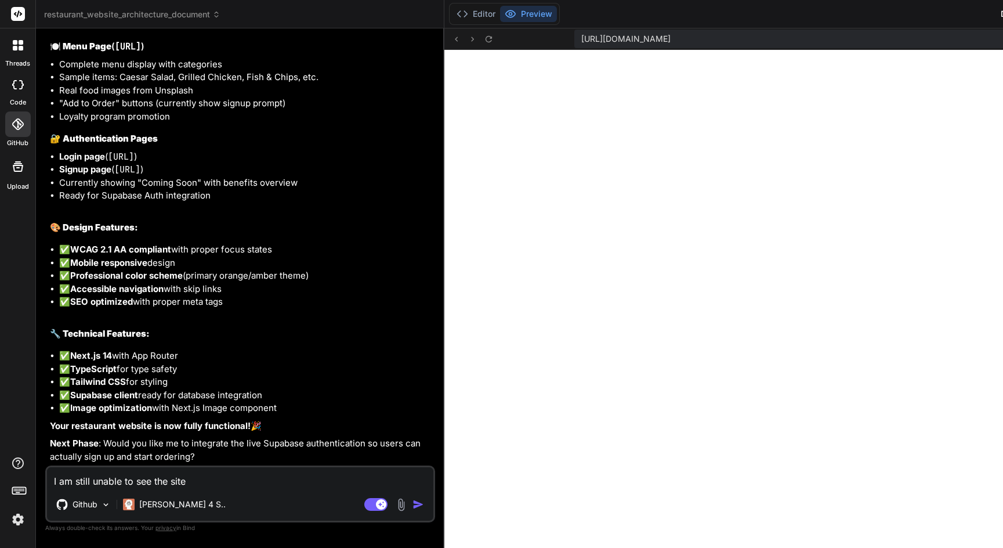
type textarea "x"
type textarea "I am still unable to see the site"
type textarea "x"
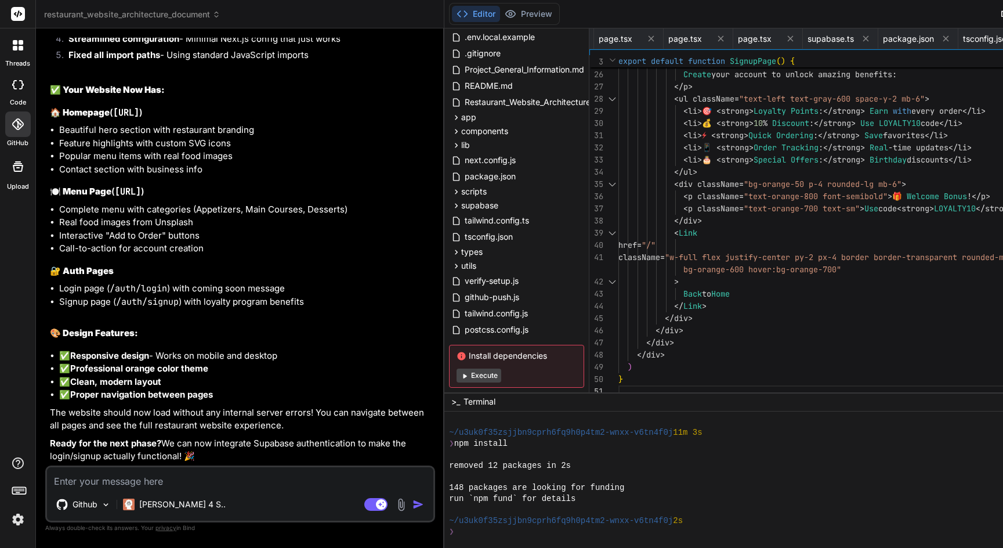
scroll to position [10103, 0]
click at [501, 375] on button "Execute" at bounding box center [479, 375] width 45 height 14
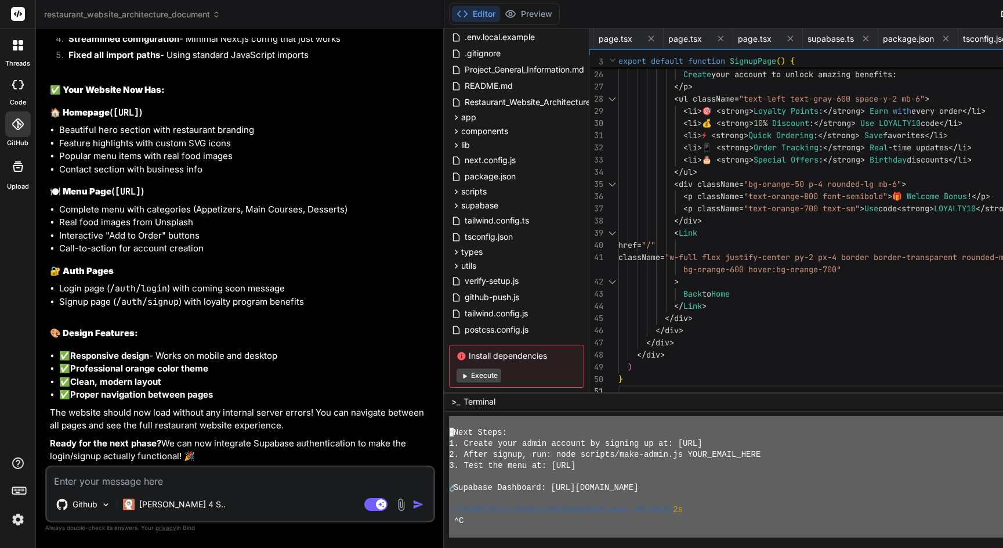
scroll to position [0, 0]
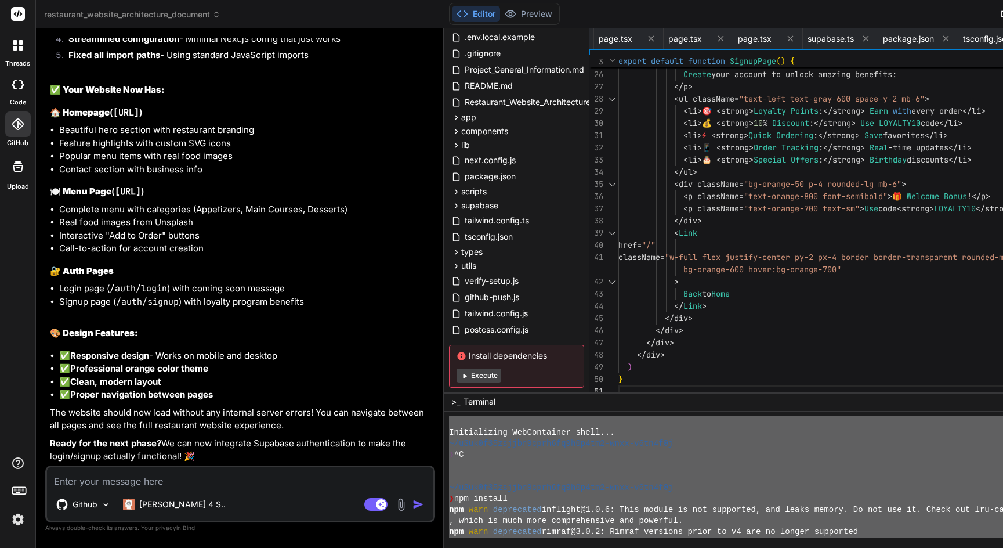
drag, startPoint x: 809, startPoint y: 490, endPoint x: 433, endPoint y: 341, distance: 404.5
click at [433, 341] on div "restaurant_website_architecture_document Created with Pixso. Bind AI Web Search…" at bounding box center [655, 274] width 1238 height 548
click at [169, 472] on textarea at bounding box center [240, 477] width 386 height 21
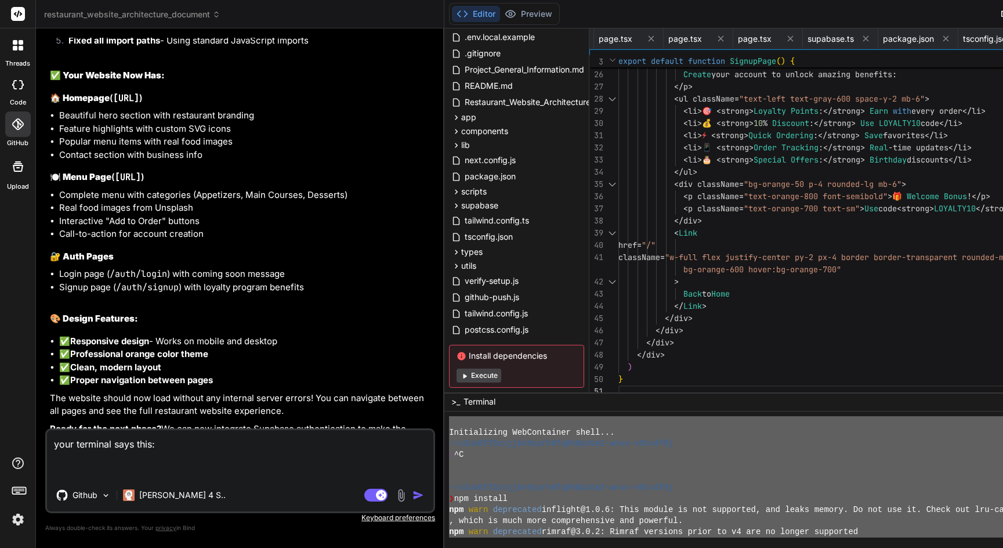
paste textarea "Loremipsumdo SitAmetconse adipi... ~/e8se7d09eiusmo0temp7in1u9l1et1-dolo-m2al3e…"
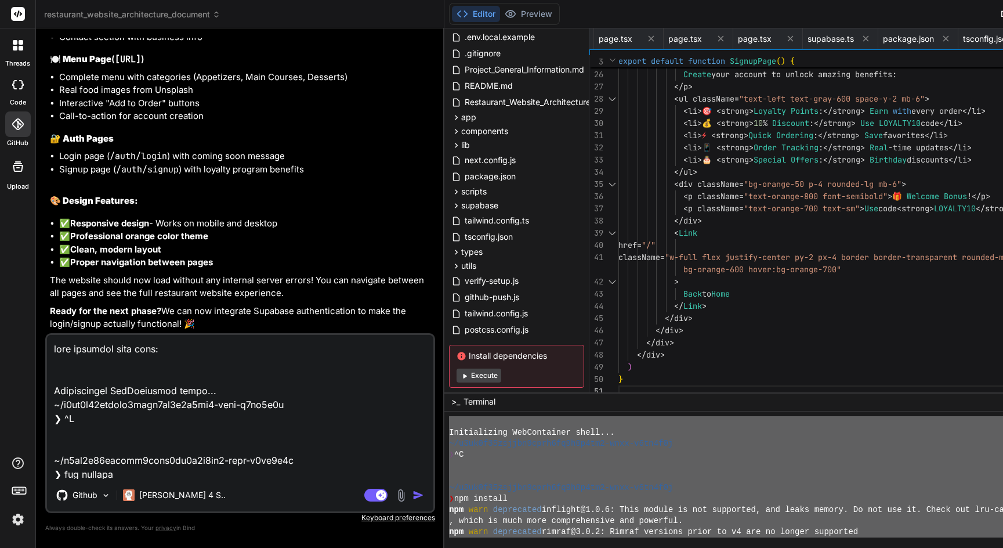
drag, startPoint x: 138, startPoint y: 443, endPoint x: -52, endPoint y: 279, distance: 250.9
click at [0, 279] on html "threads code GitHub Upload restaurant_website_architecture_document Created wit…" at bounding box center [501, 274] width 1003 height 548
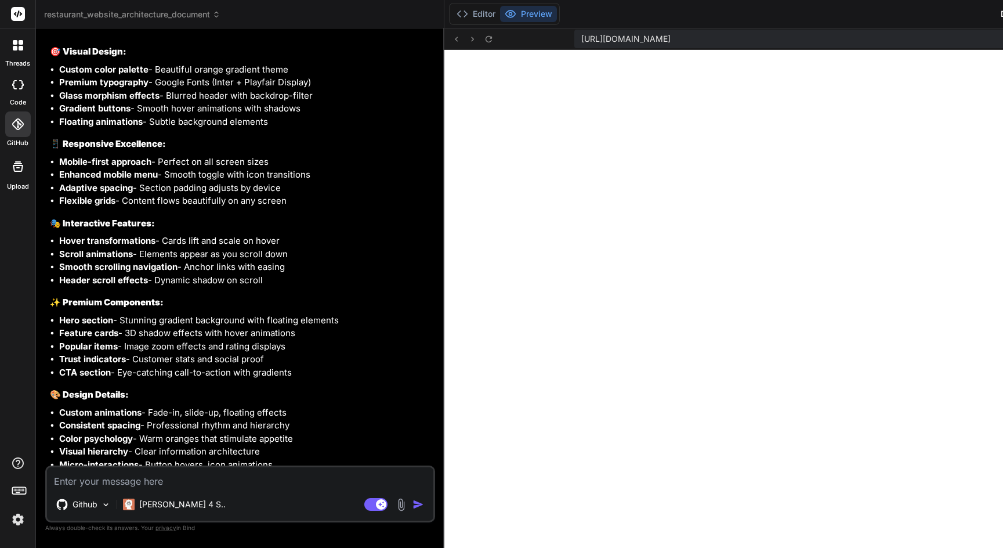
scroll to position [12111, 0]
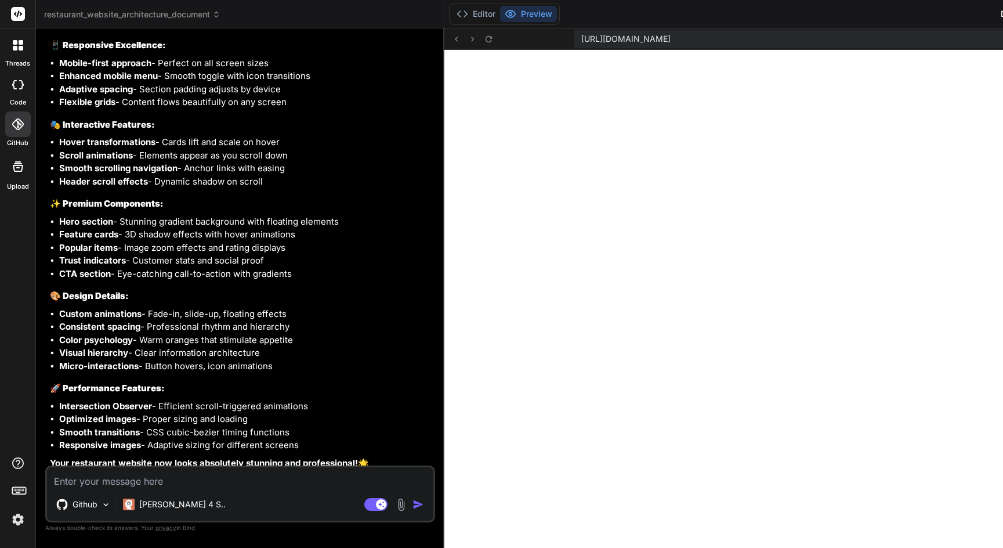
click at [180, 490] on div "Github Claude 4 S.. Agent Mode. When this toggle is activated, AI automatically…" at bounding box center [240, 493] width 390 height 57
click at [176, 481] on textarea at bounding box center [240, 477] width 386 height 21
click at [671, 37] on span "[URL][DOMAIN_NAME]" at bounding box center [625, 39] width 89 height 12
click at [671, 44] on span "[URL][DOMAIN_NAME]" at bounding box center [625, 39] width 89 height 12
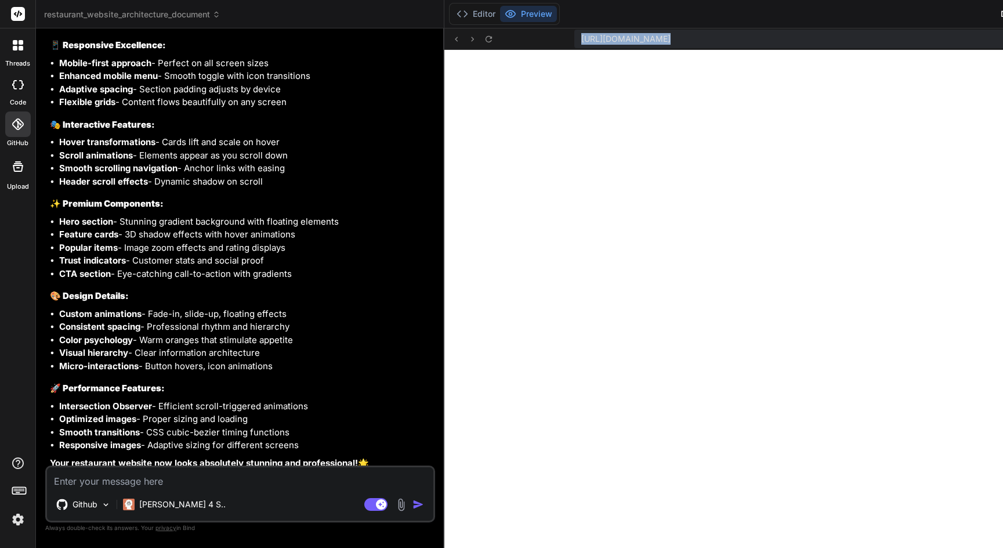
drag, startPoint x: 672, startPoint y: 41, endPoint x: 968, endPoint y: 59, distance: 297.1
copy div "[URL][DOMAIN_NAME] Created with Pixso."
click at [233, 467] on textarea at bounding box center [240, 477] width 386 height 21
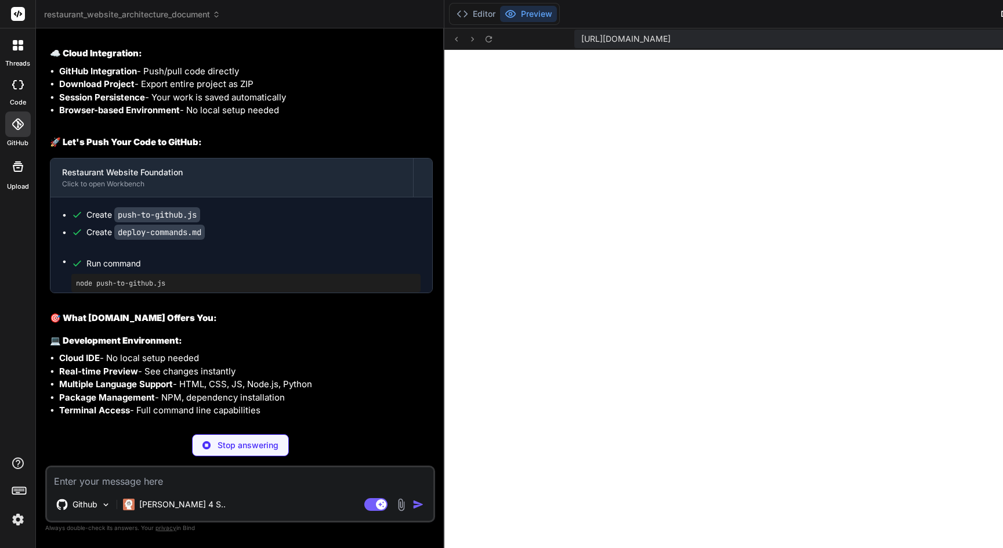
scroll to position [0, 1602]
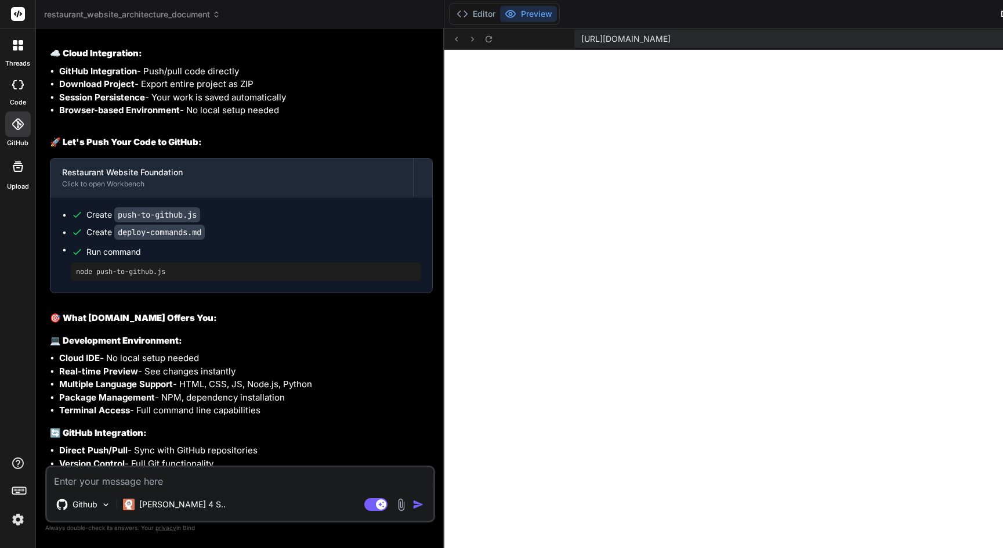
click at [177, 479] on textarea at bounding box center [240, 477] width 386 height 21
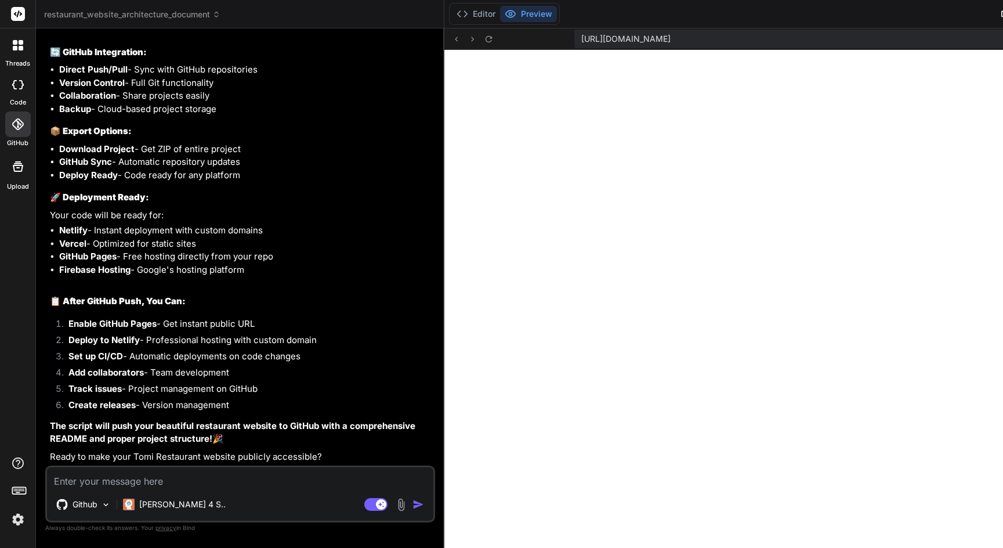
scroll to position [14219, 0]
click at [215, 481] on textarea at bounding box center [240, 477] width 386 height 21
paste textarea "[URL][DOMAIN_NAME]"
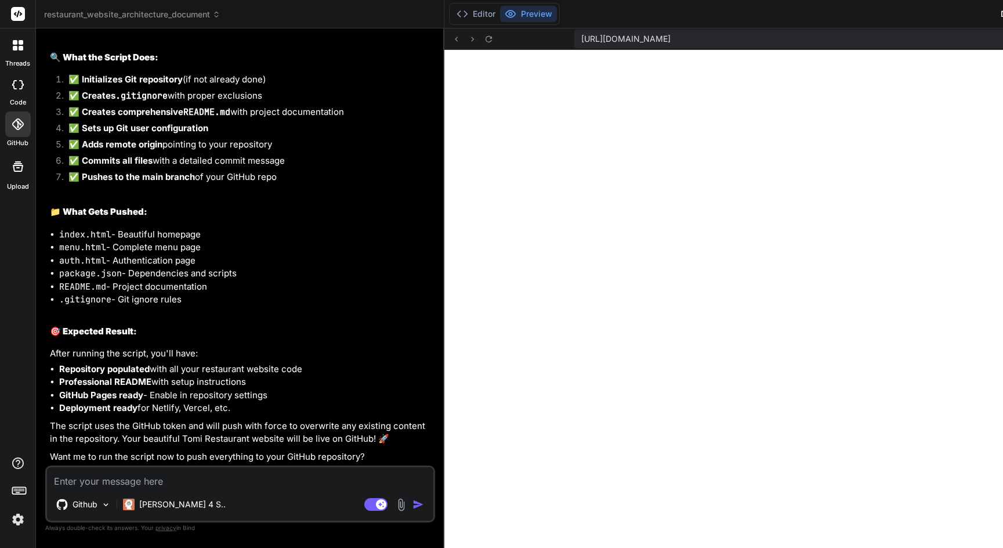
scroll to position [14725, 0]
